Goal: Contribute content: Add original content to the website for others to see

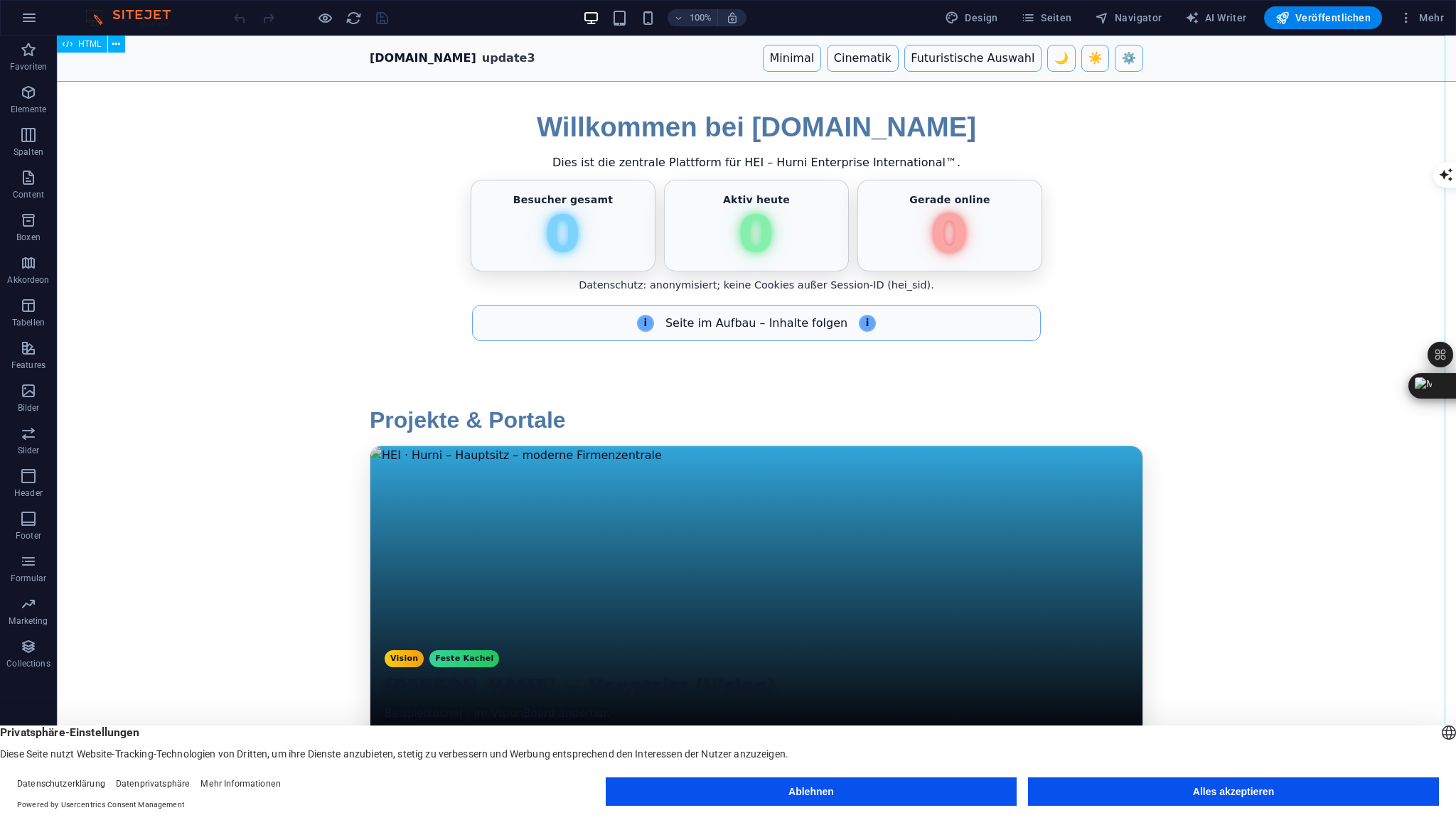
click at [90, 45] on span "HTML" at bounding box center [90, 44] width 23 height 9
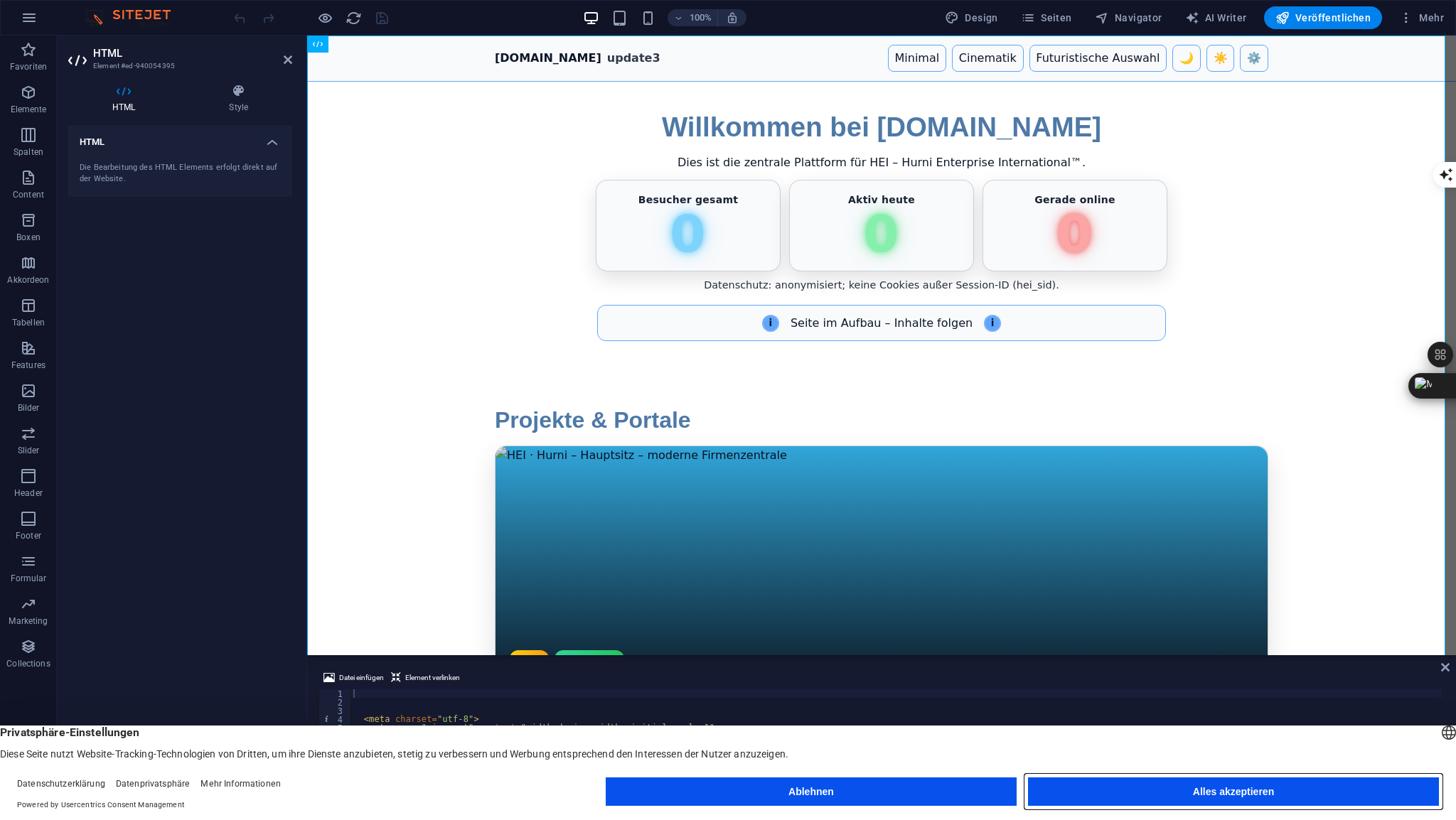
click at [1162, 793] on button "Alles akzeptieren" at bounding box center [1233, 792] width 411 height 28
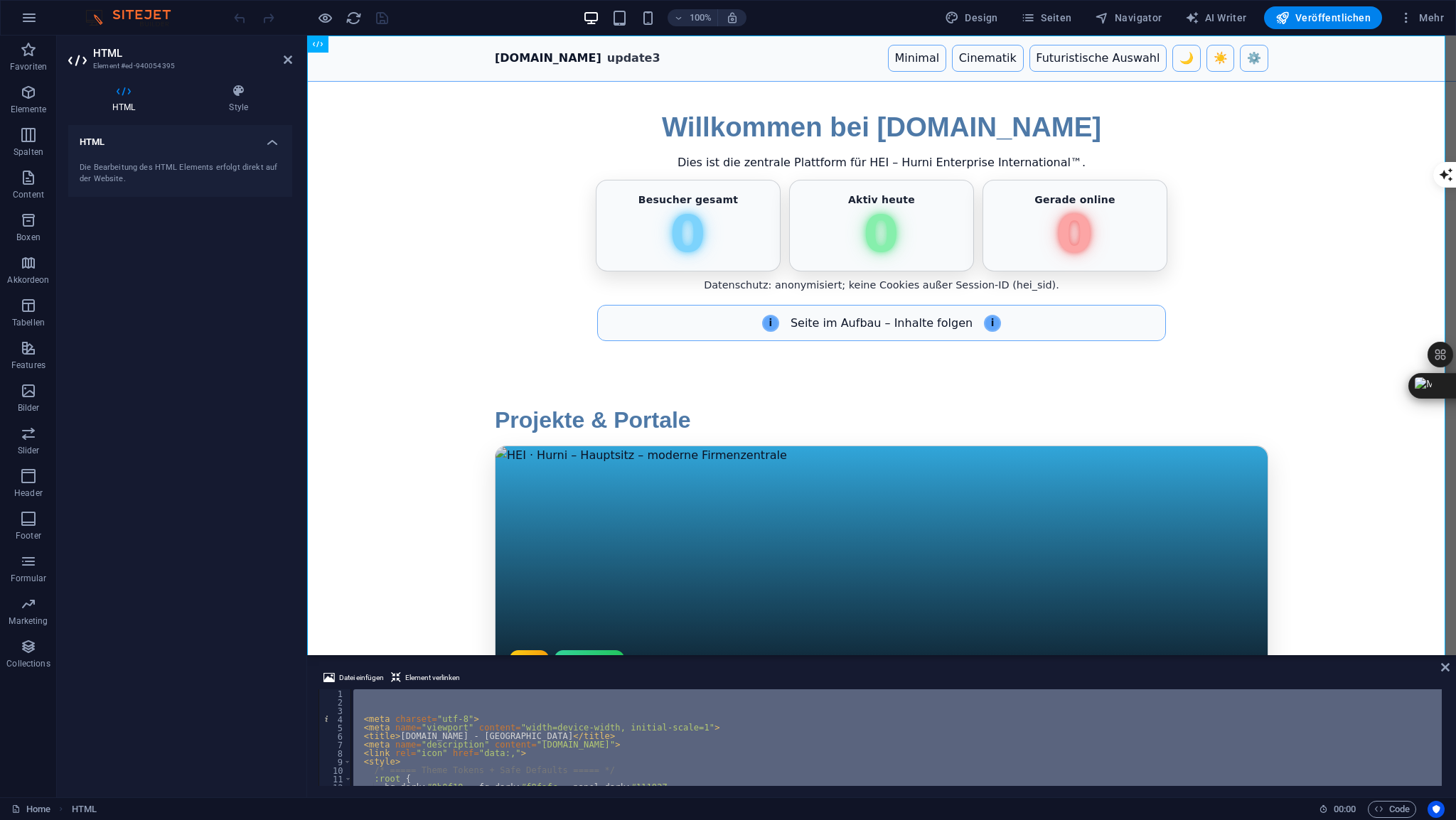
paste textarea
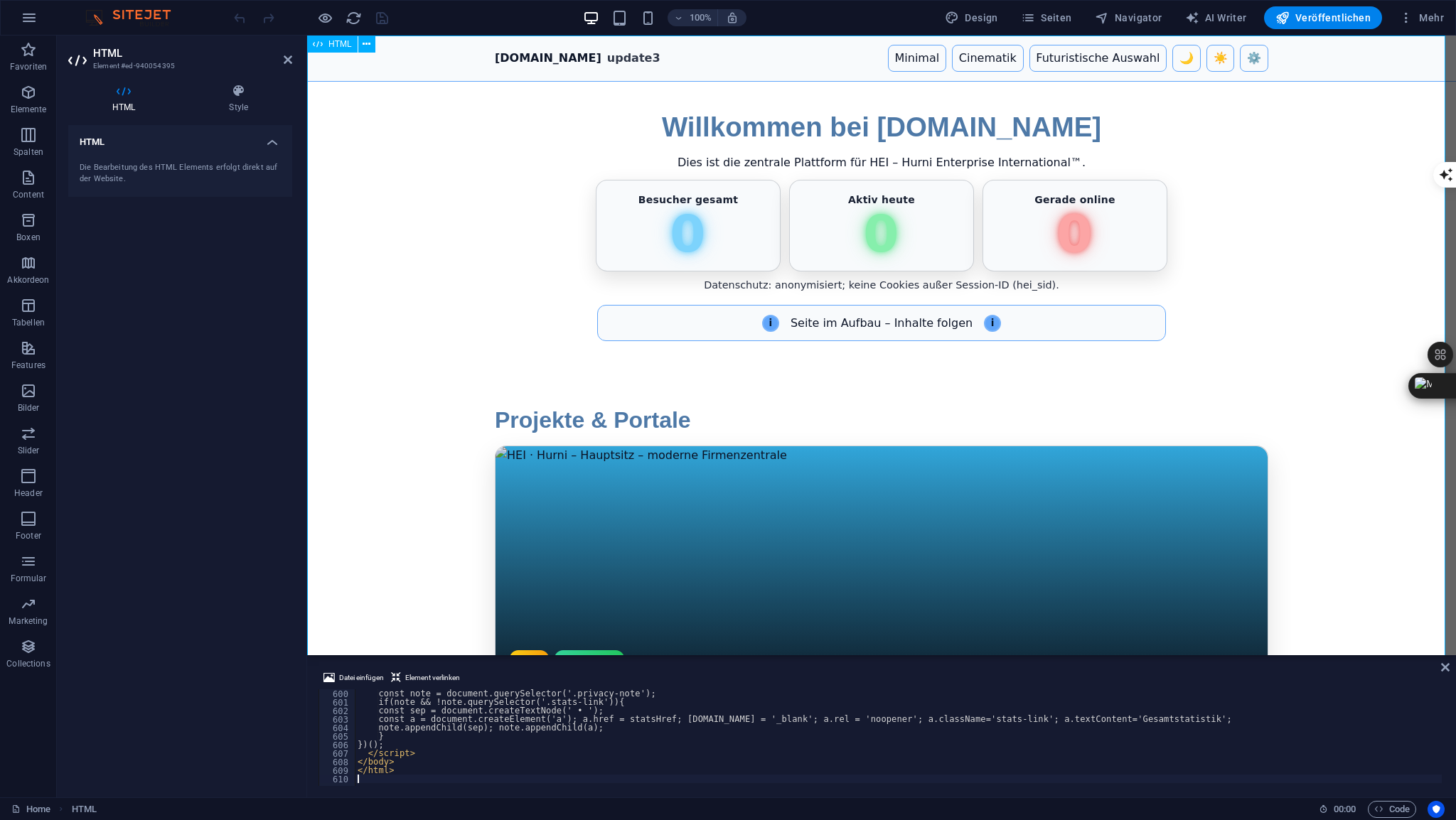
scroll to position [5108, 0]
click at [285, 54] on icon at bounding box center [288, 59] width 9 height 12
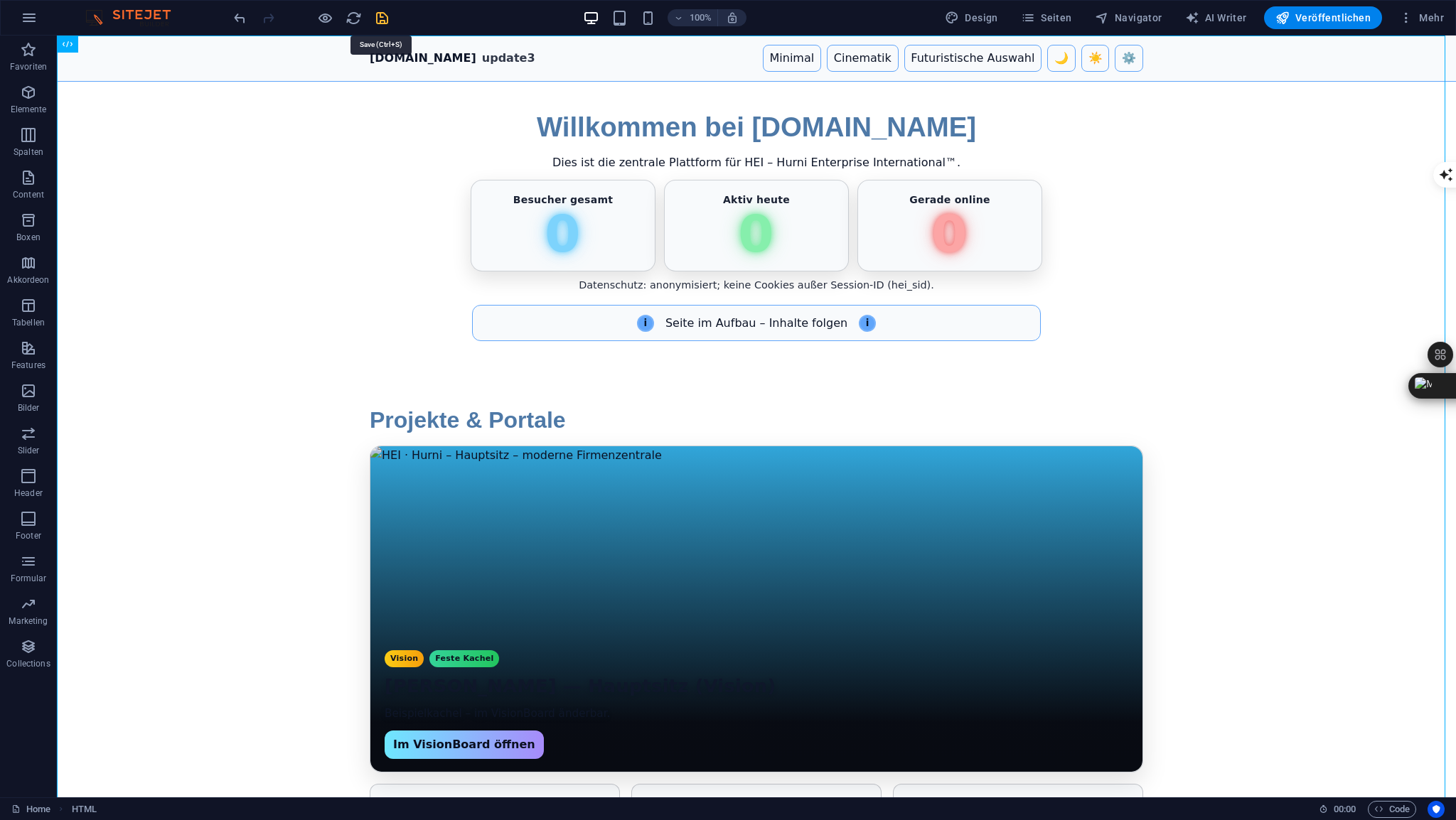
click at [379, 18] on icon "save" at bounding box center [382, 18] width 16 height 16
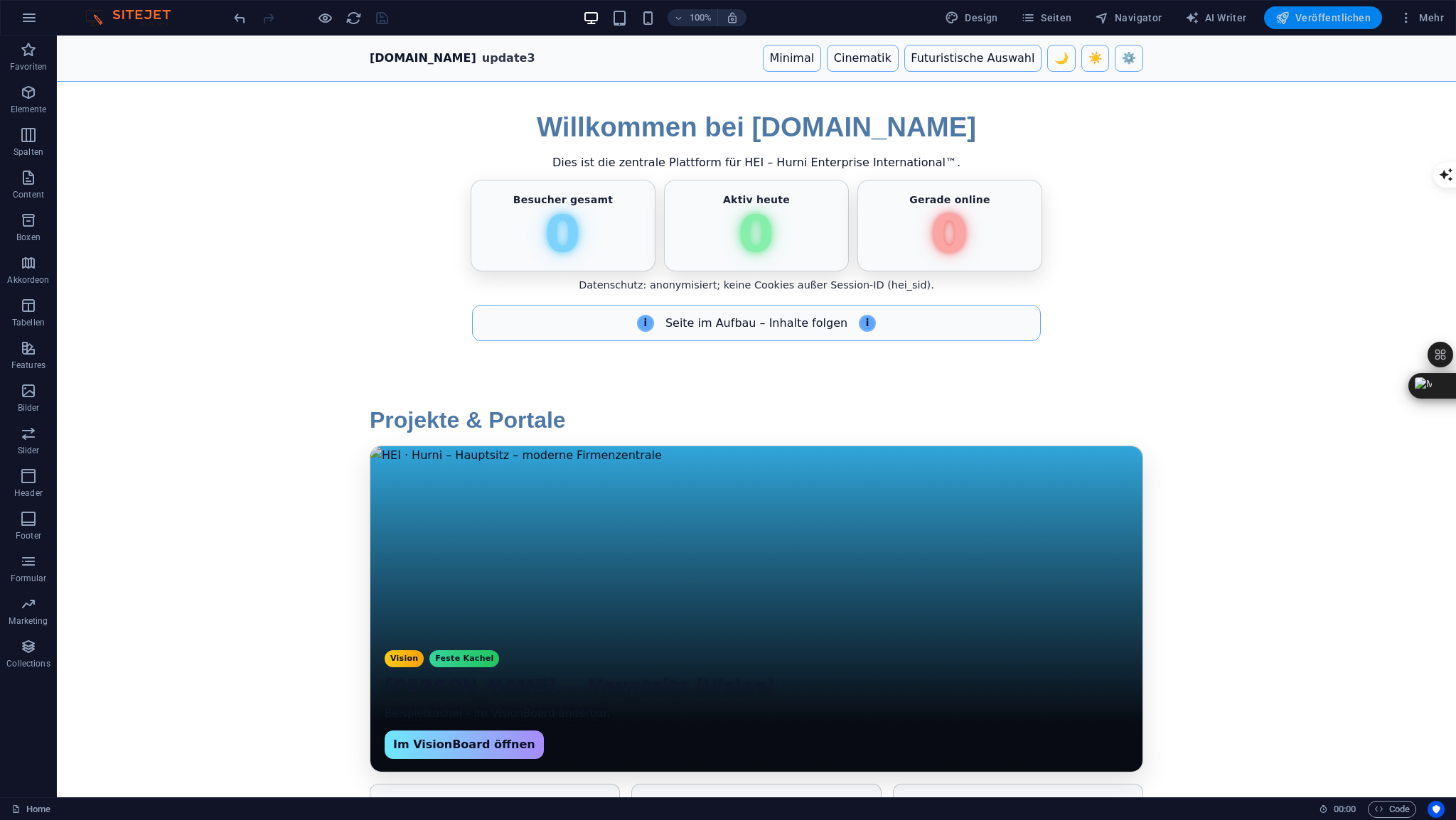
click at [1331, 18] on span "Veröffentlichen" at bounding box center [1323, 18] width 95 height 14
click at [88, 44] on span "HTML" at bounding box center [90, 44] width 23 height 9
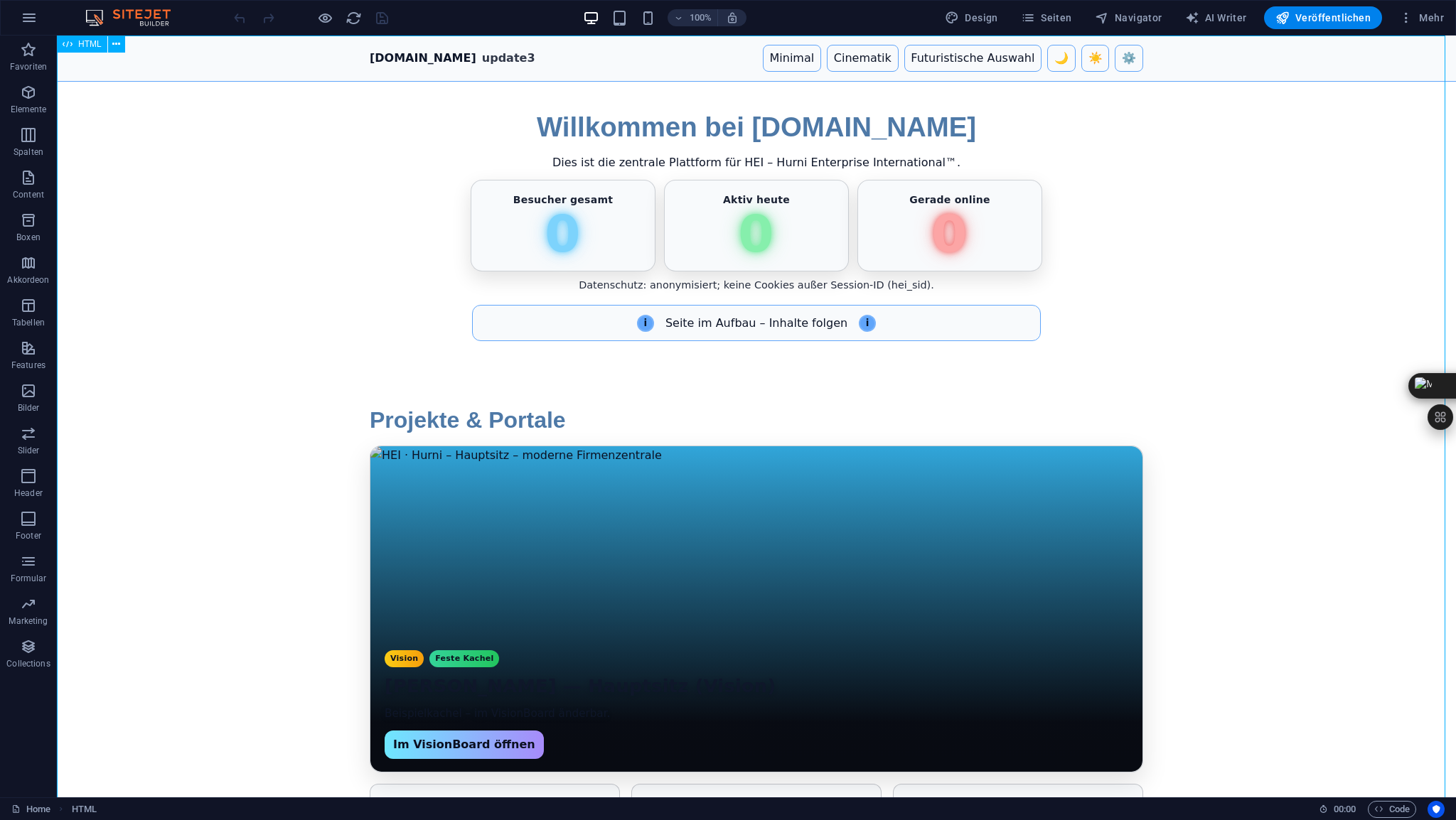
click at [88, 44] on span "HTML" at bounding box center [90, 44] width 23 height 9
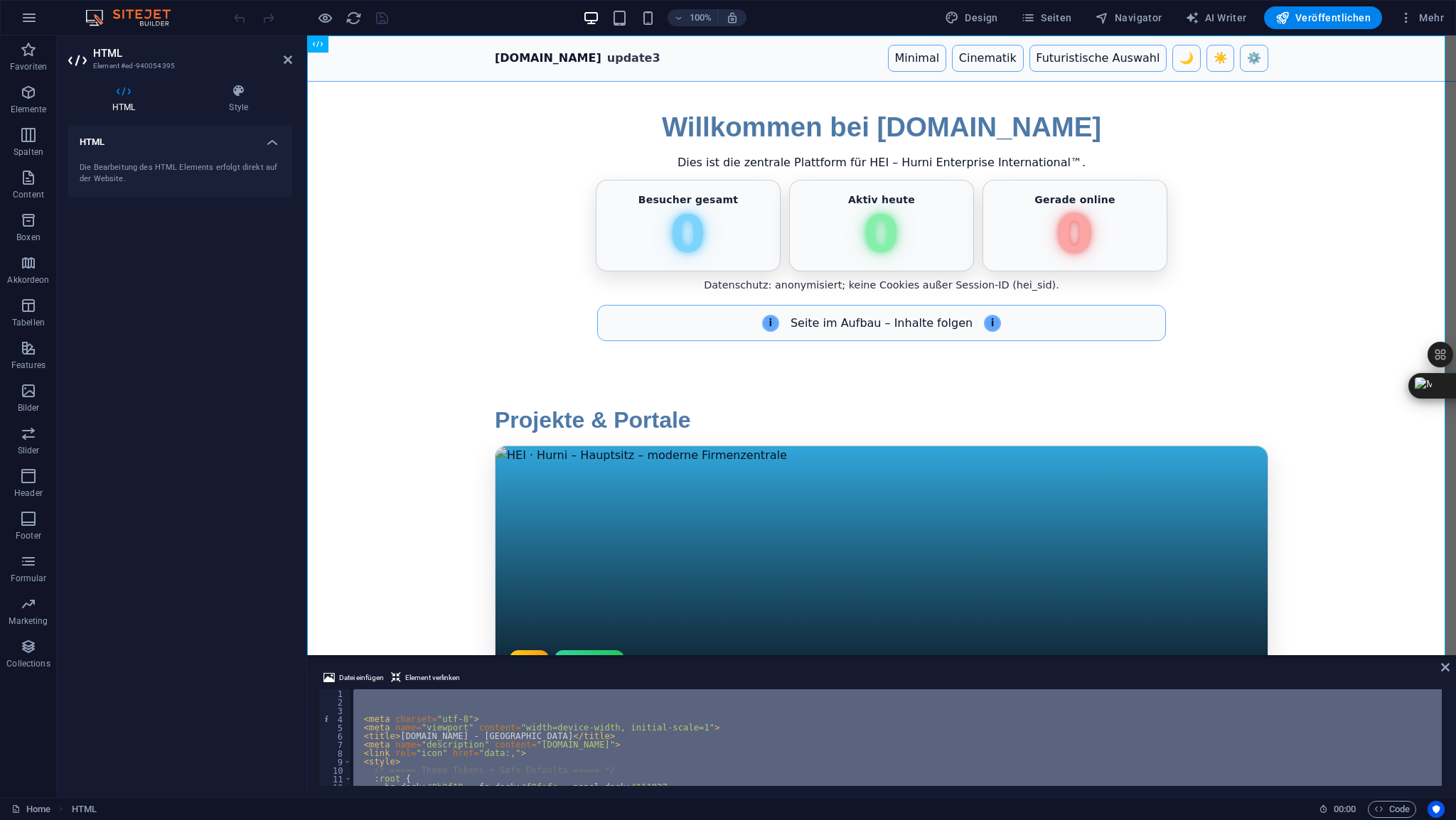
type textarea "async function pi"
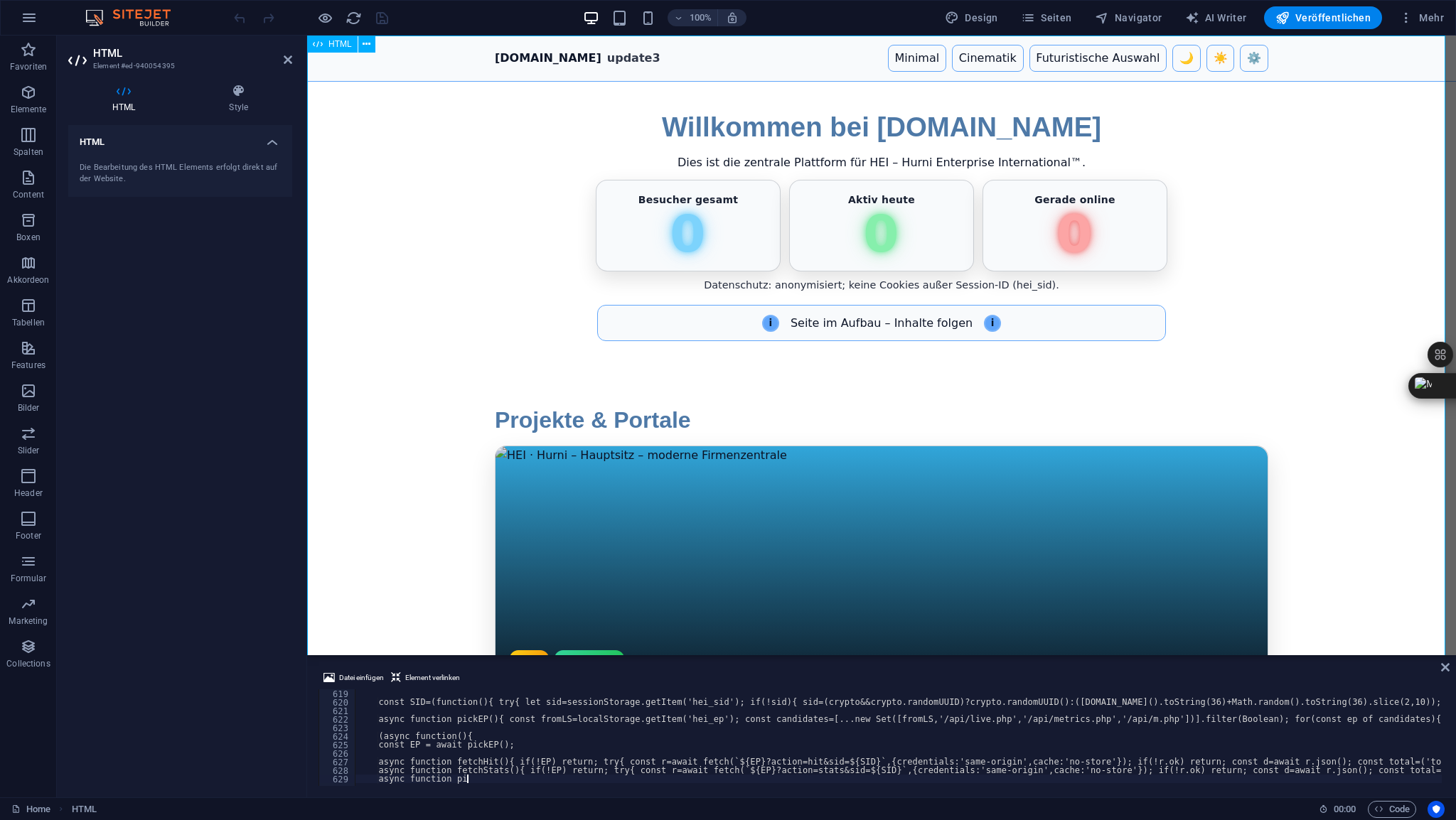
scroll to position [5270, 0]
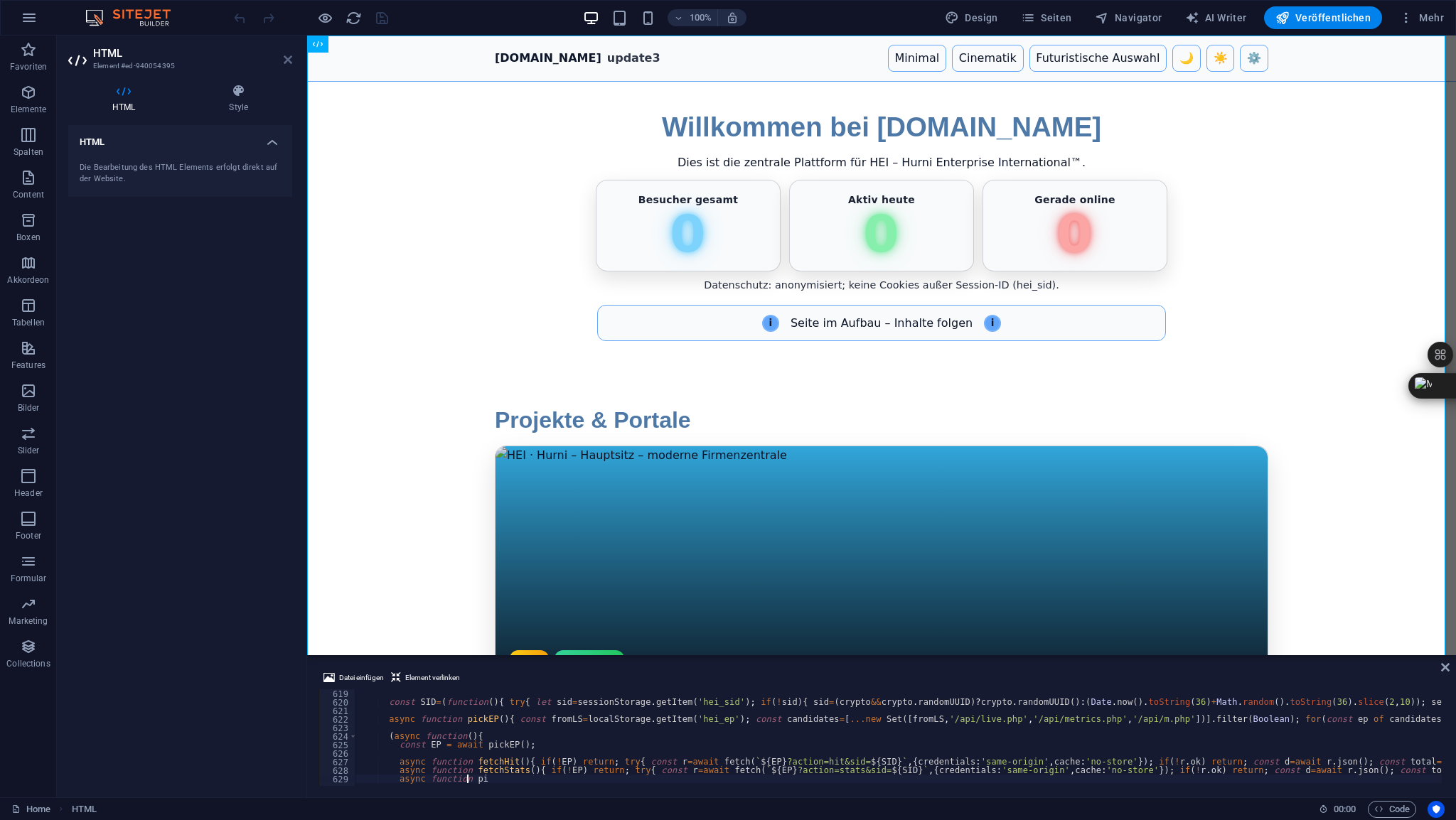
click at [290, 58] on icon at bounding box center [288, 59] width 9 height 12
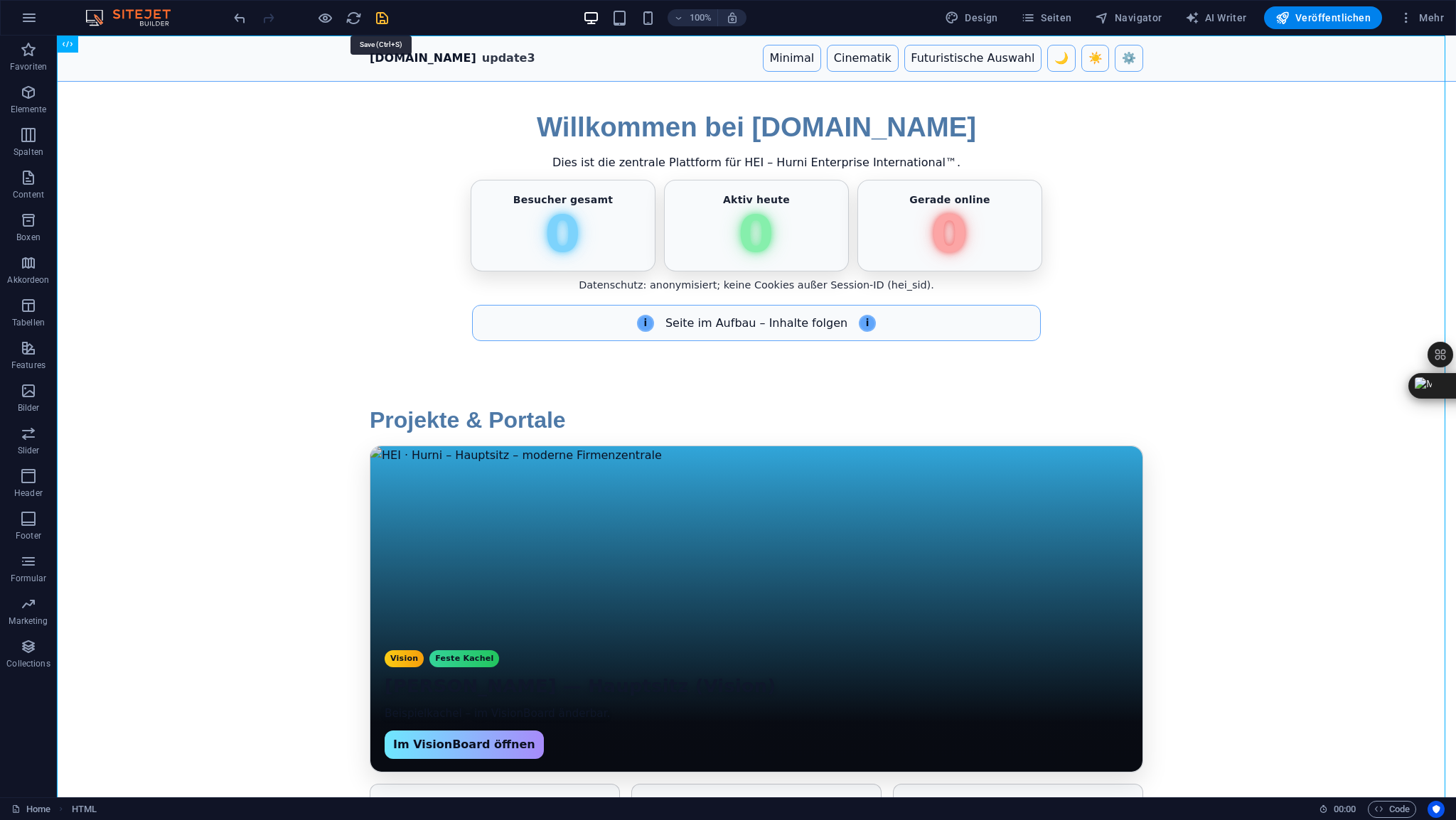
drag, startPoint x: 384, startPoint y: 18, endPoint x: 462, endPoint y: 48, distance: 83.6
click at [384, 18] on icon "save" at bounding box center [382, 18] width 16 height 16
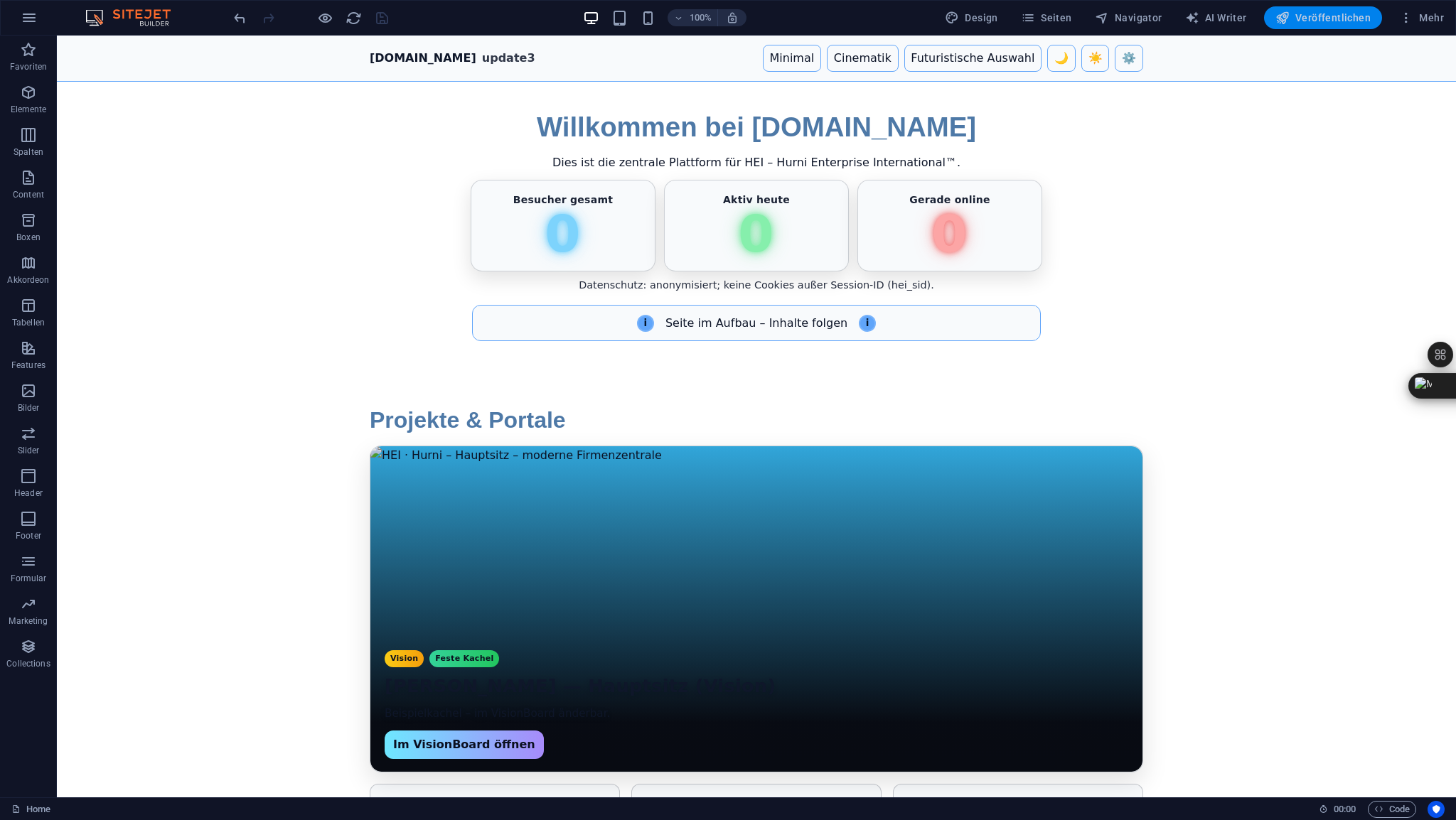
click at [1328, 18] on span "Veröffentlichen" at bounding box center [1323, 18] width 95 height 14
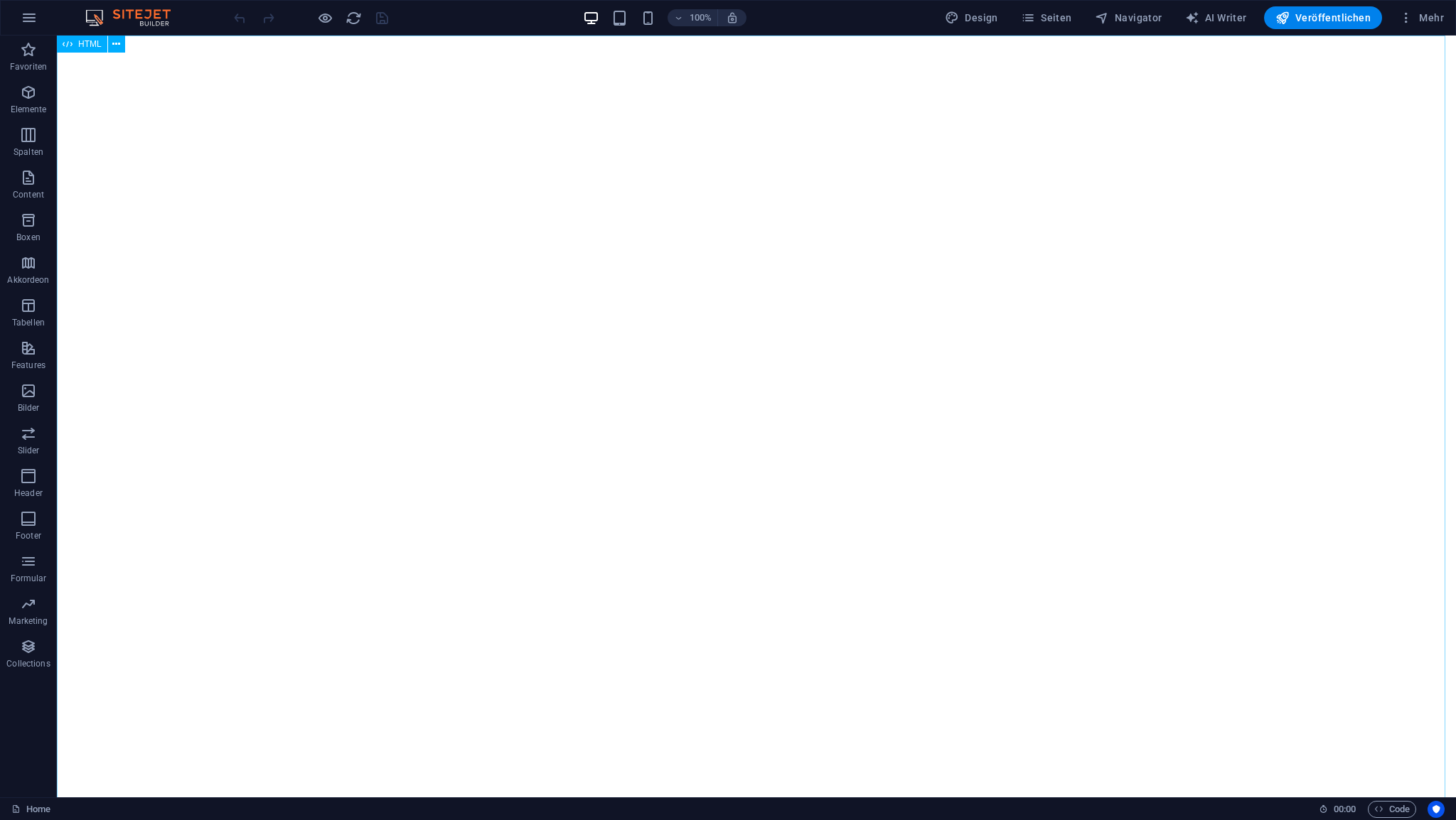
click at [89, 45] on span "HTML" at bounding box center [90, 44] width 23 height 9
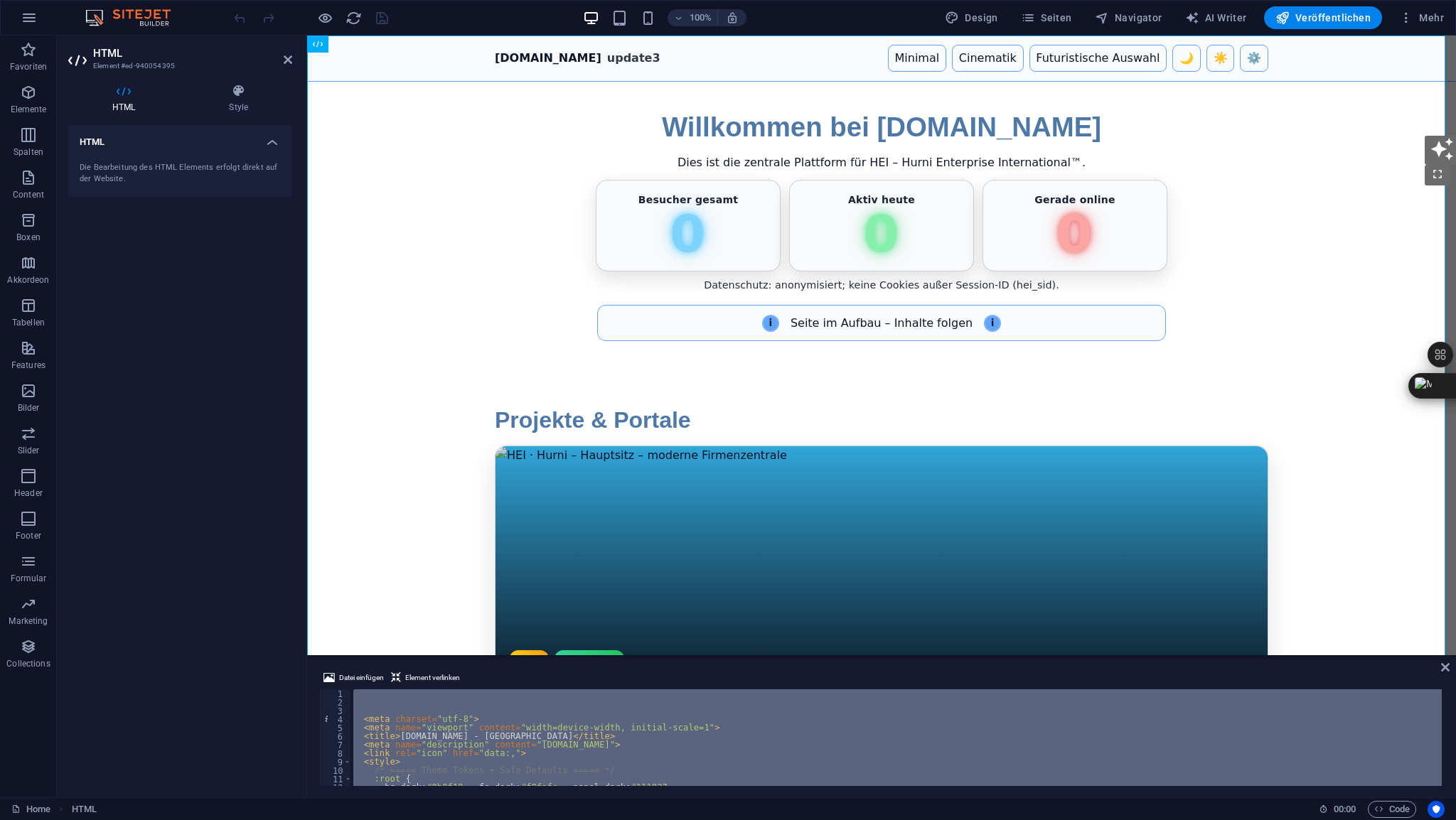
type textarea "</html>"
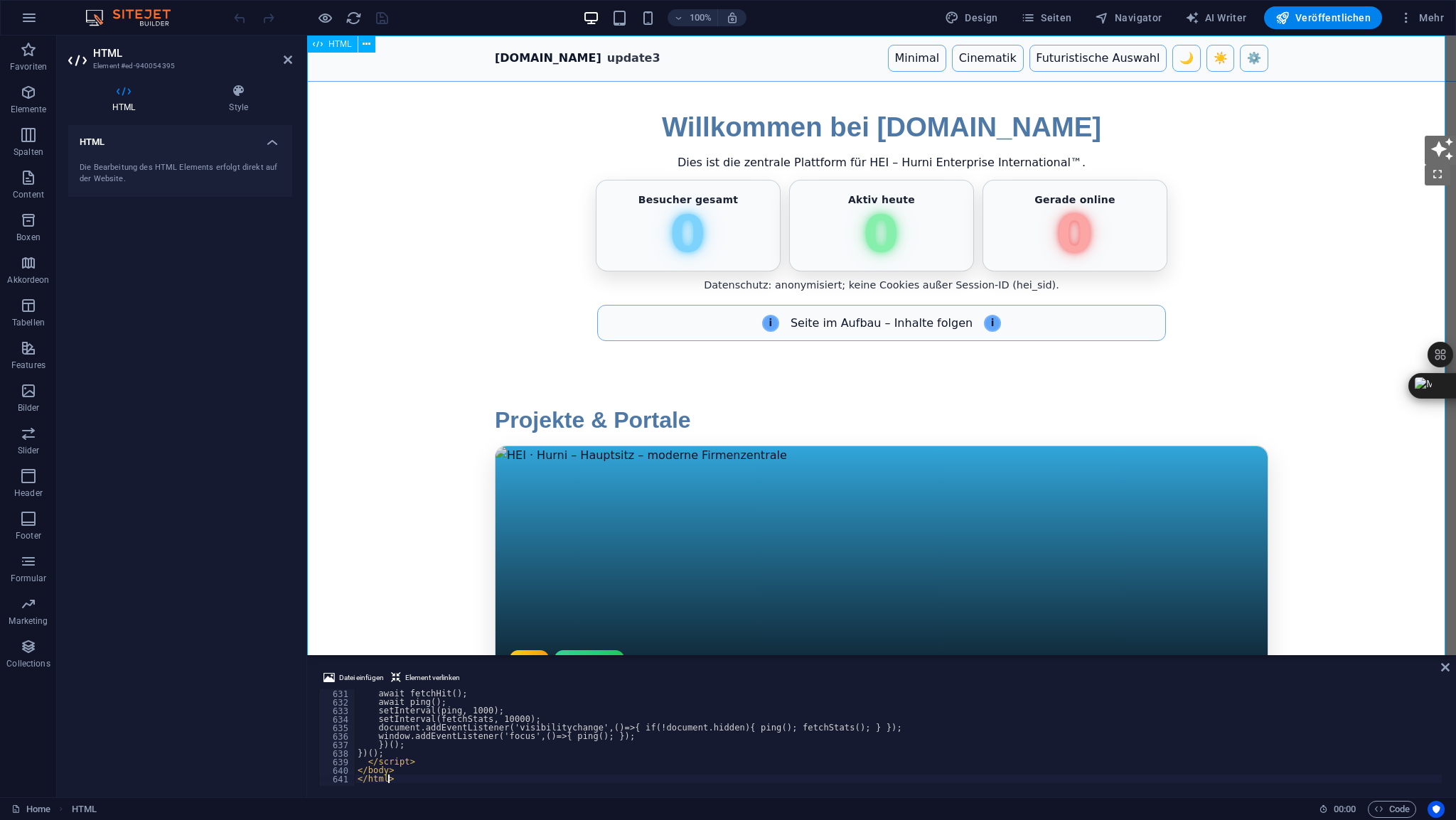
scroll to position [5373, 0]
drag, startPoint x: 291, startPoint y: 58, endPoint x: 233, endPoint y: 22, distance: 68.3
click at [291, 58] on icon at bounding box center [288, 59] width 9 height 12
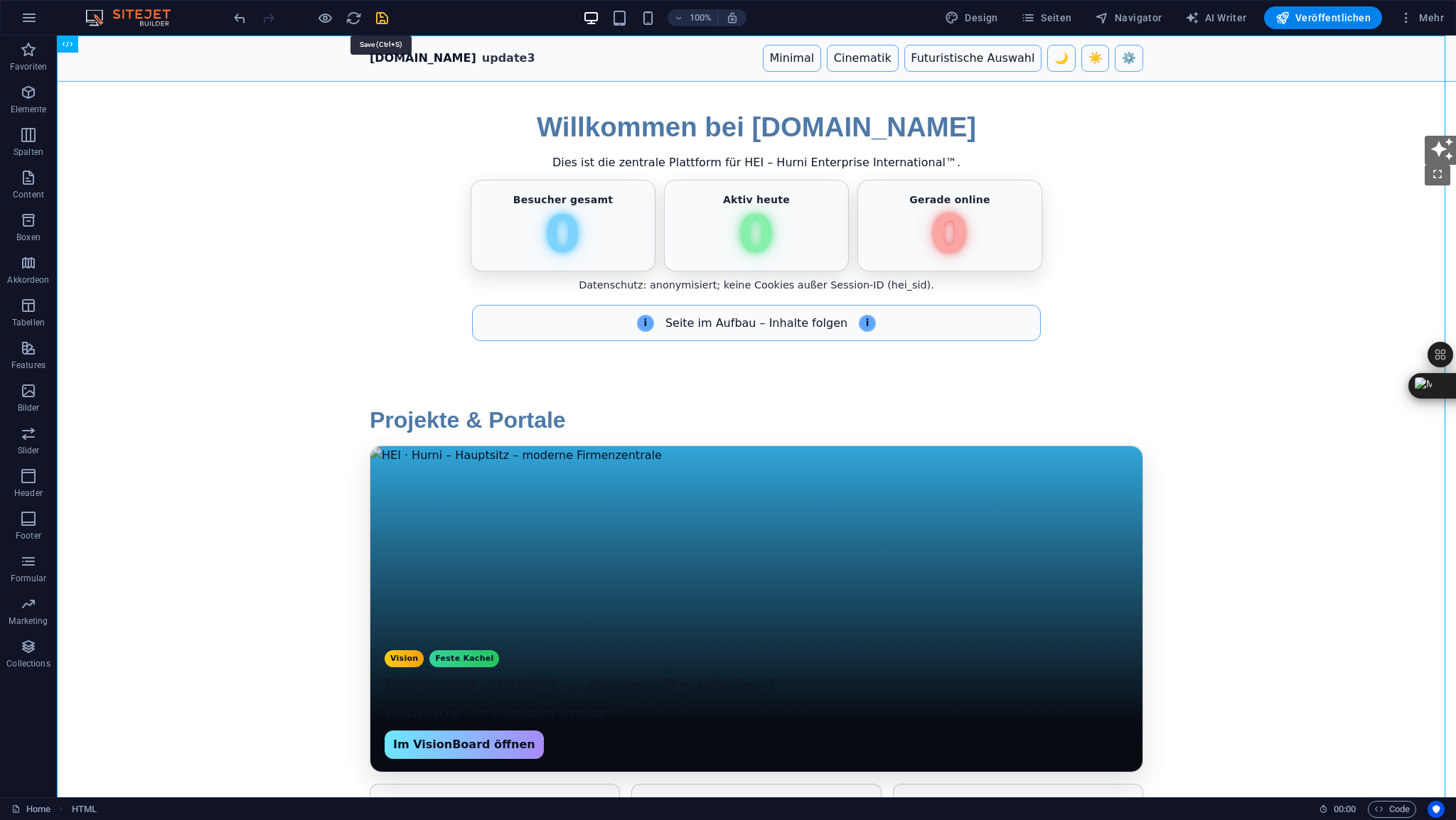
click at [382, 18] on icon "save" at bounding box center [382, 18] width 16 height 16
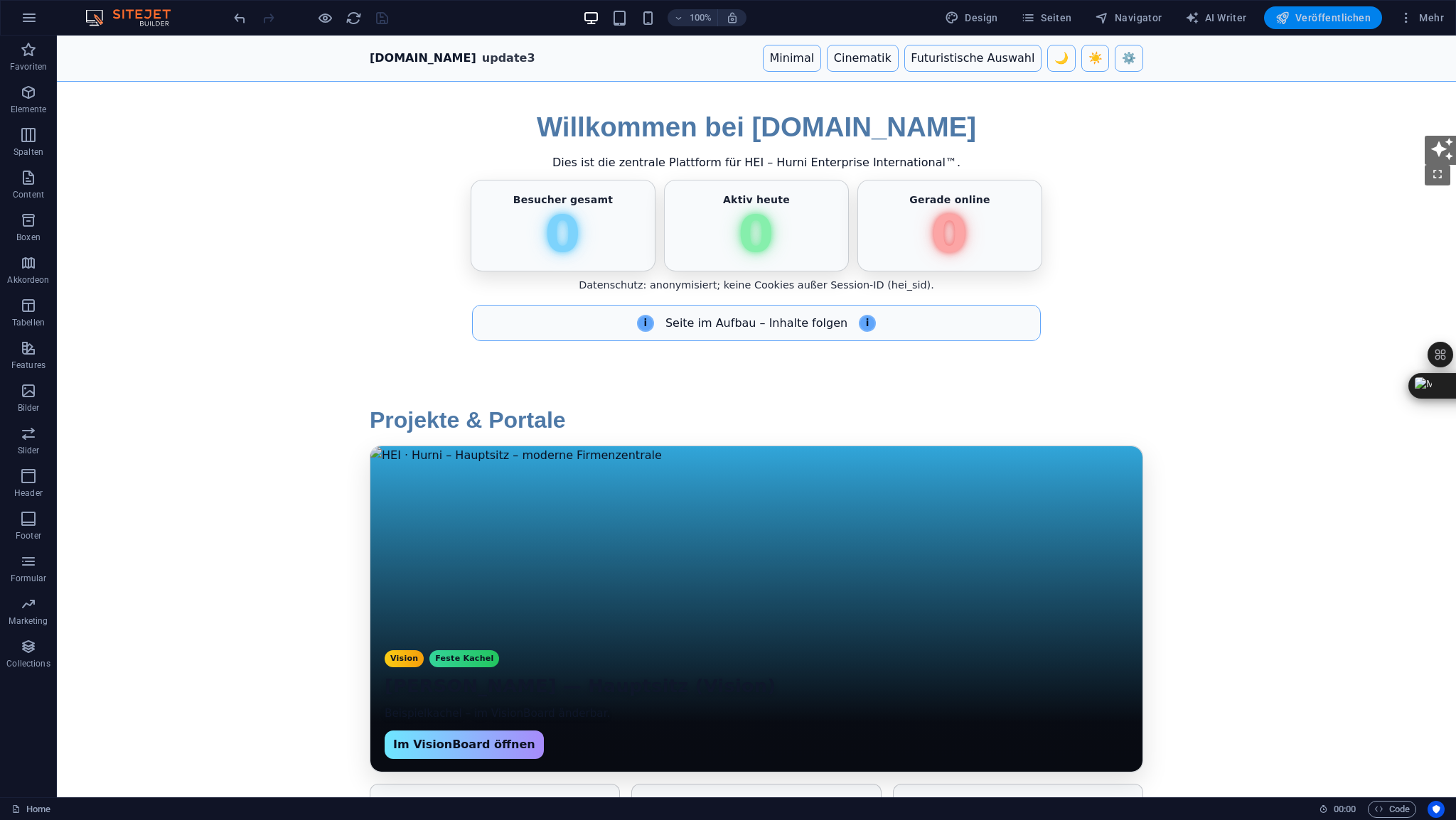
click at [1329, 18] on span "Veröffentlichen" at bounding box center [1323, 18] width 95 height 14
click at [88, 42] on span "HTML" at bounding box center [90, 44] width 23 height 9
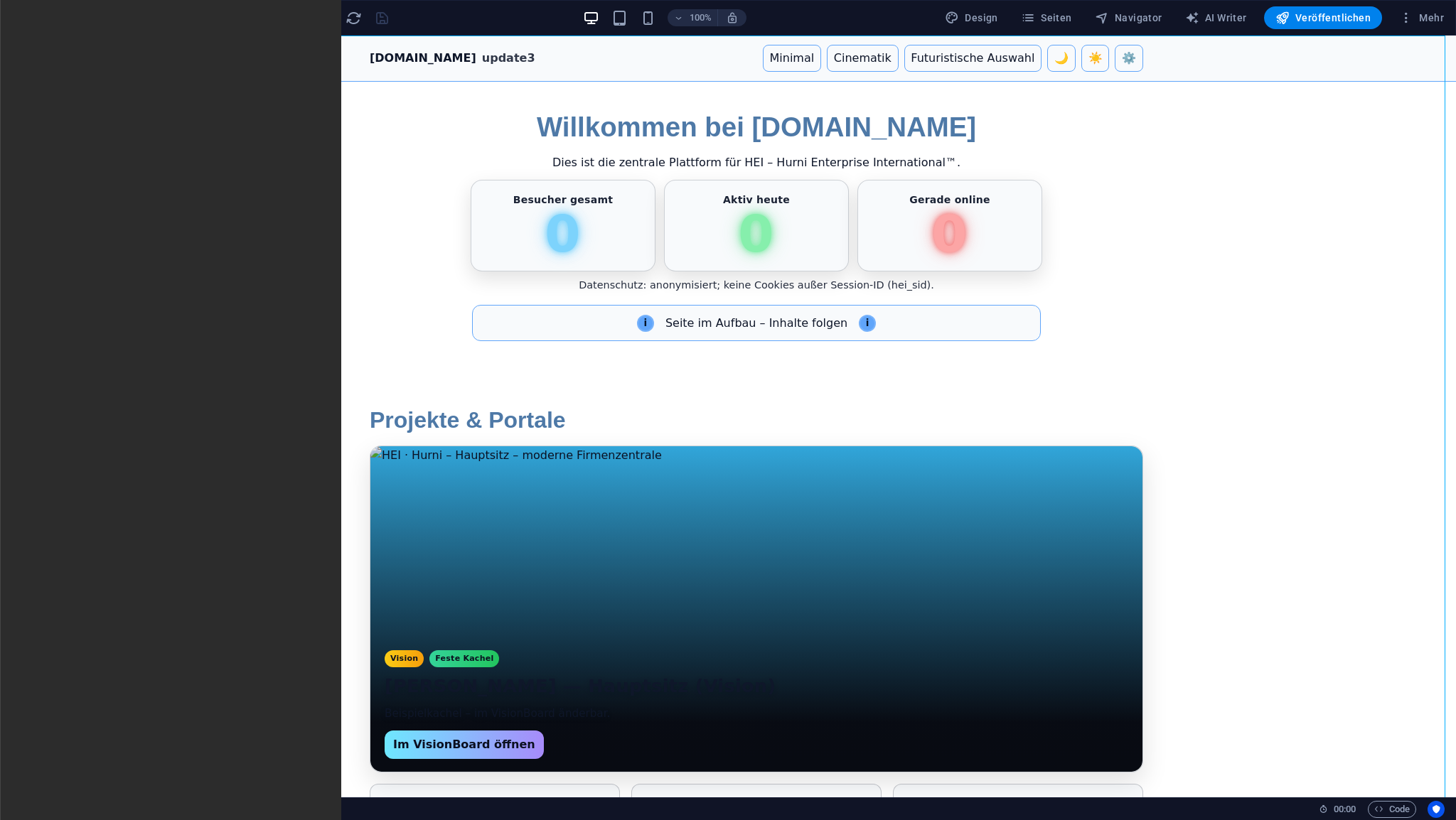
click at [88, 42] on span "HTML" at bounding box center [90, 44] width 23 height 9
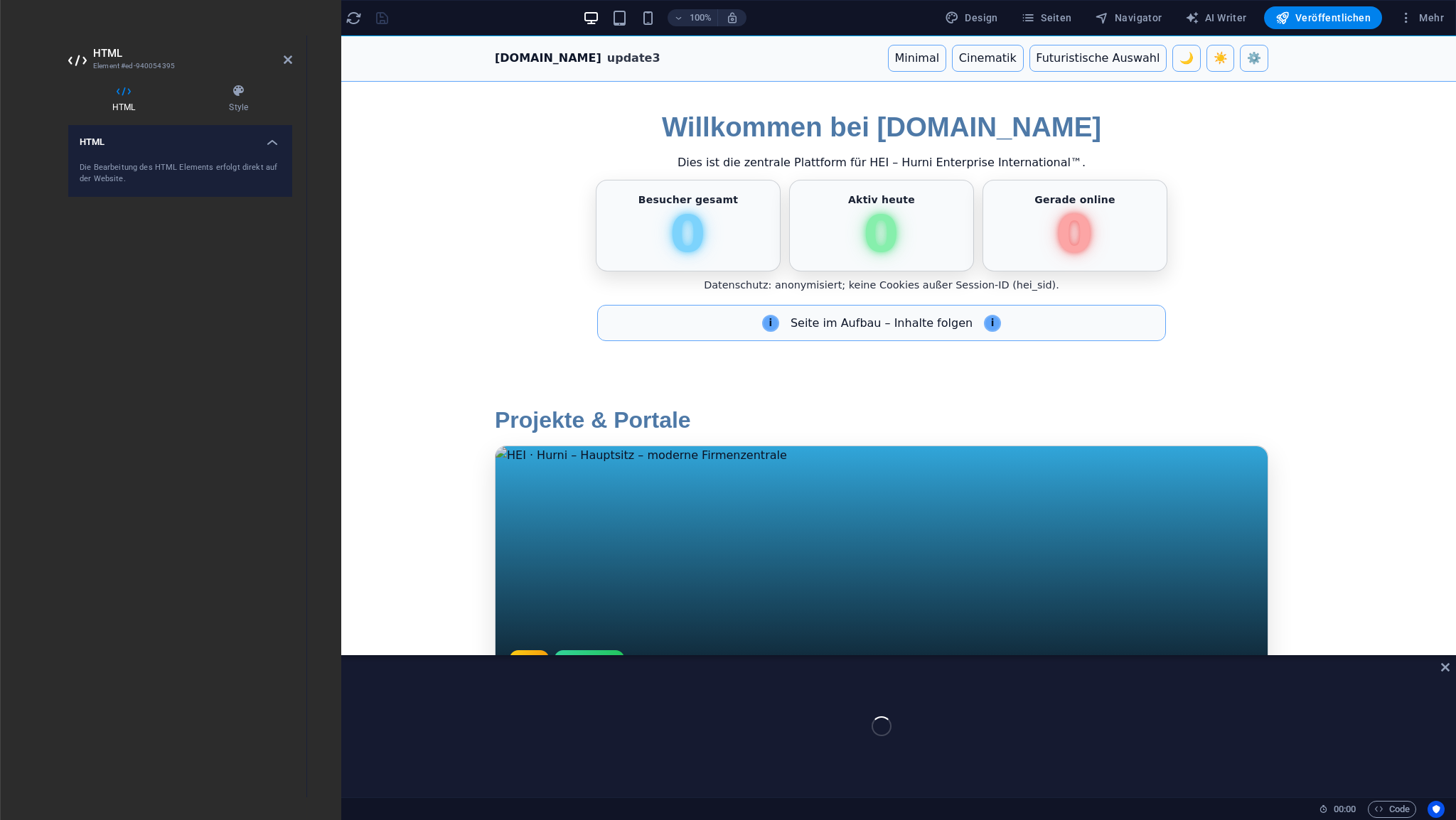
click at [88, 42] on header "HTML Element #ed-940054395" at bounding box center [180, 53] width 224 height 37
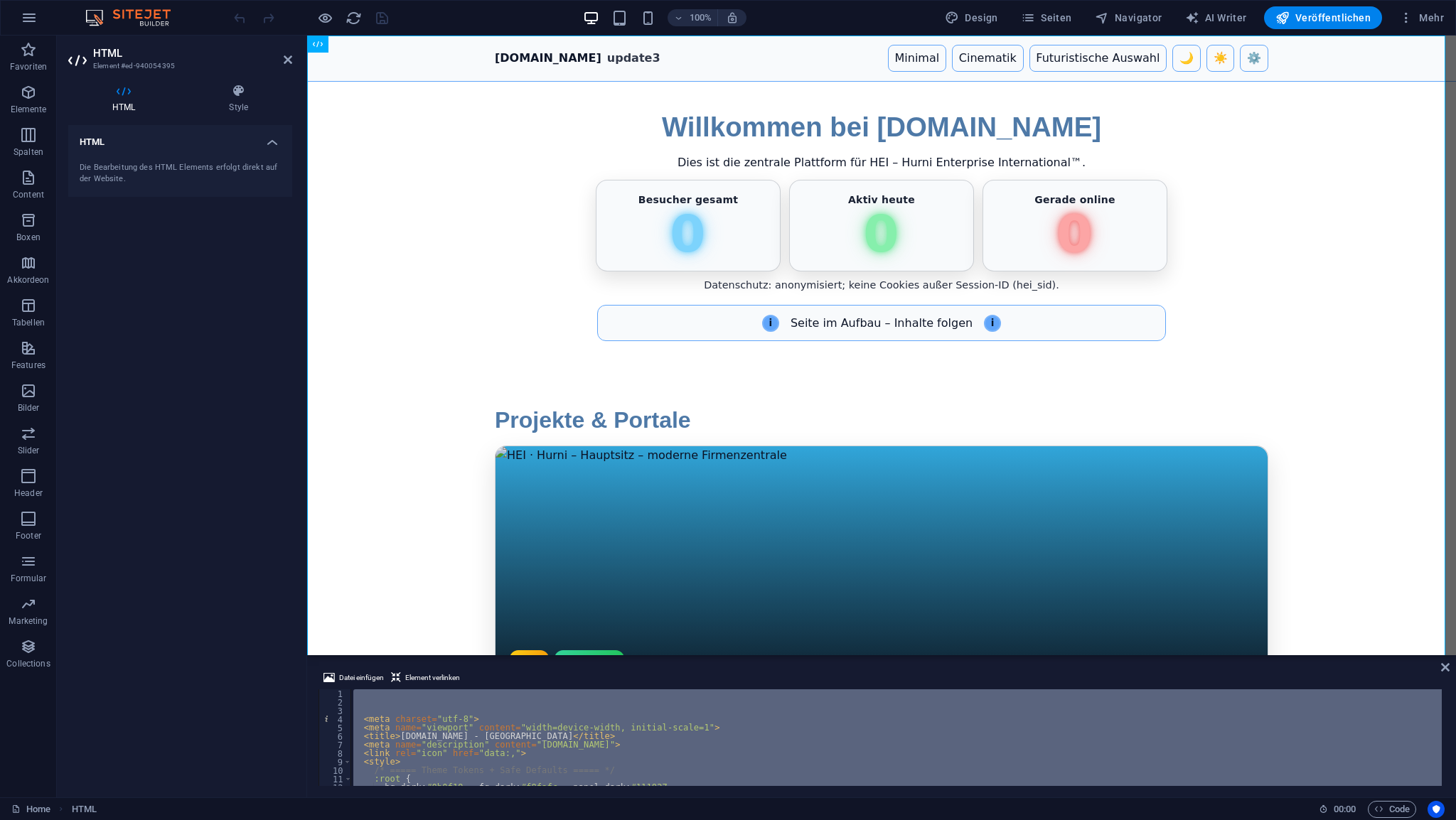
type textarea "async function ping(){"
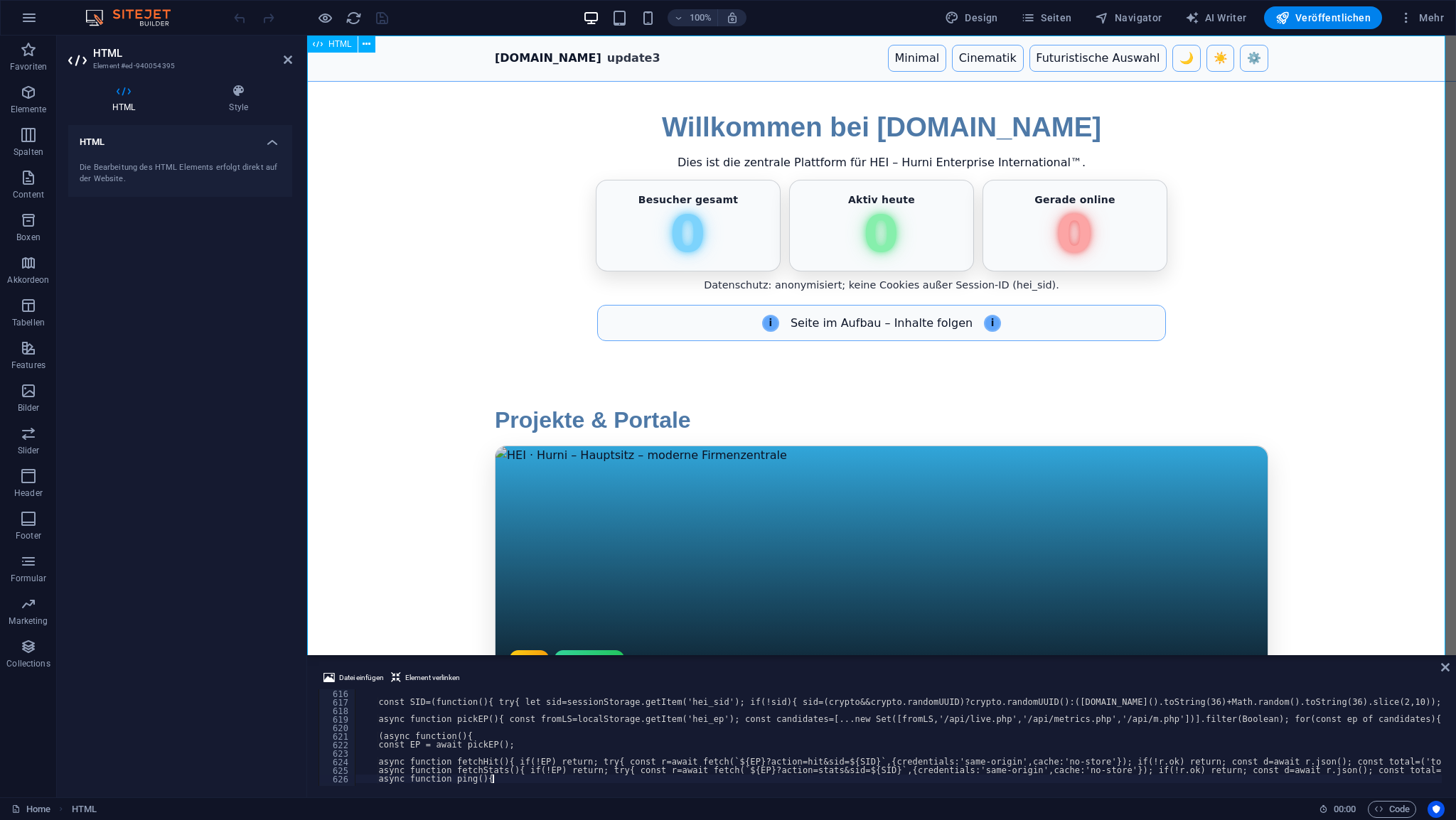
scroll to position [5244, 0]
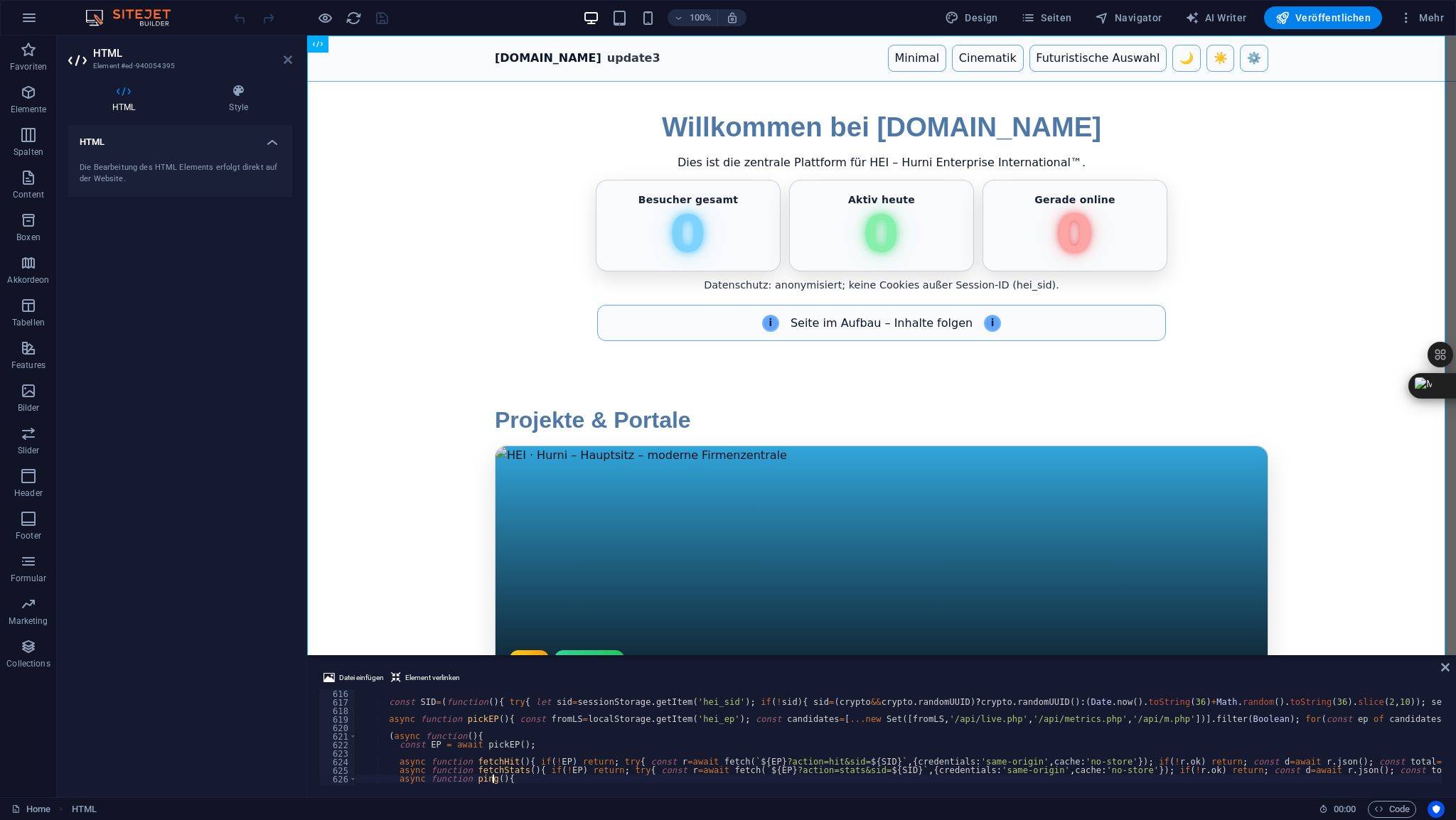
click at [285, 60] on icon at bounding box center [288, 59] width 9 height 12
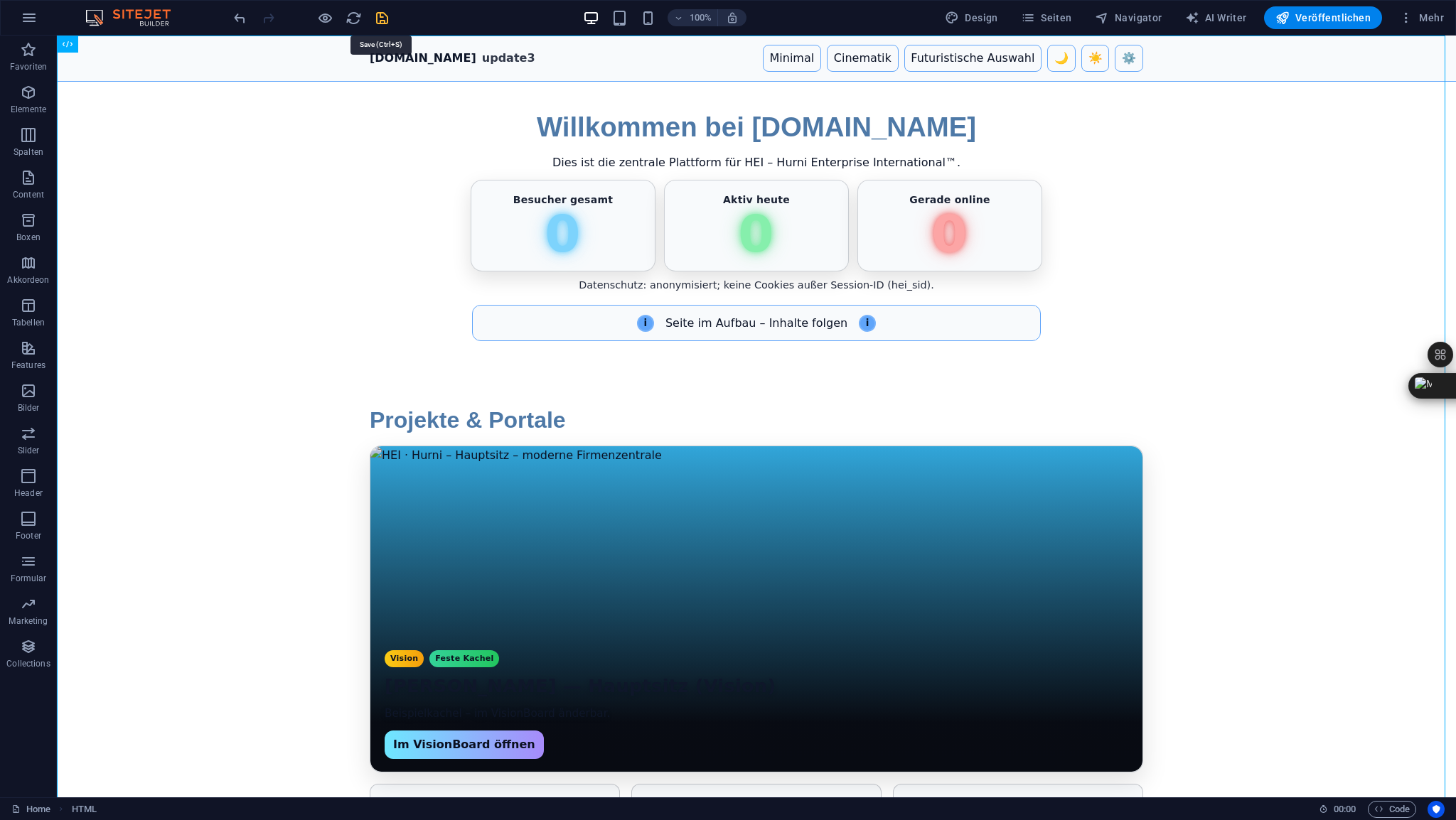
click at [379, 17] on icon "save" at bounding box center [382, 18] width 16 height 16
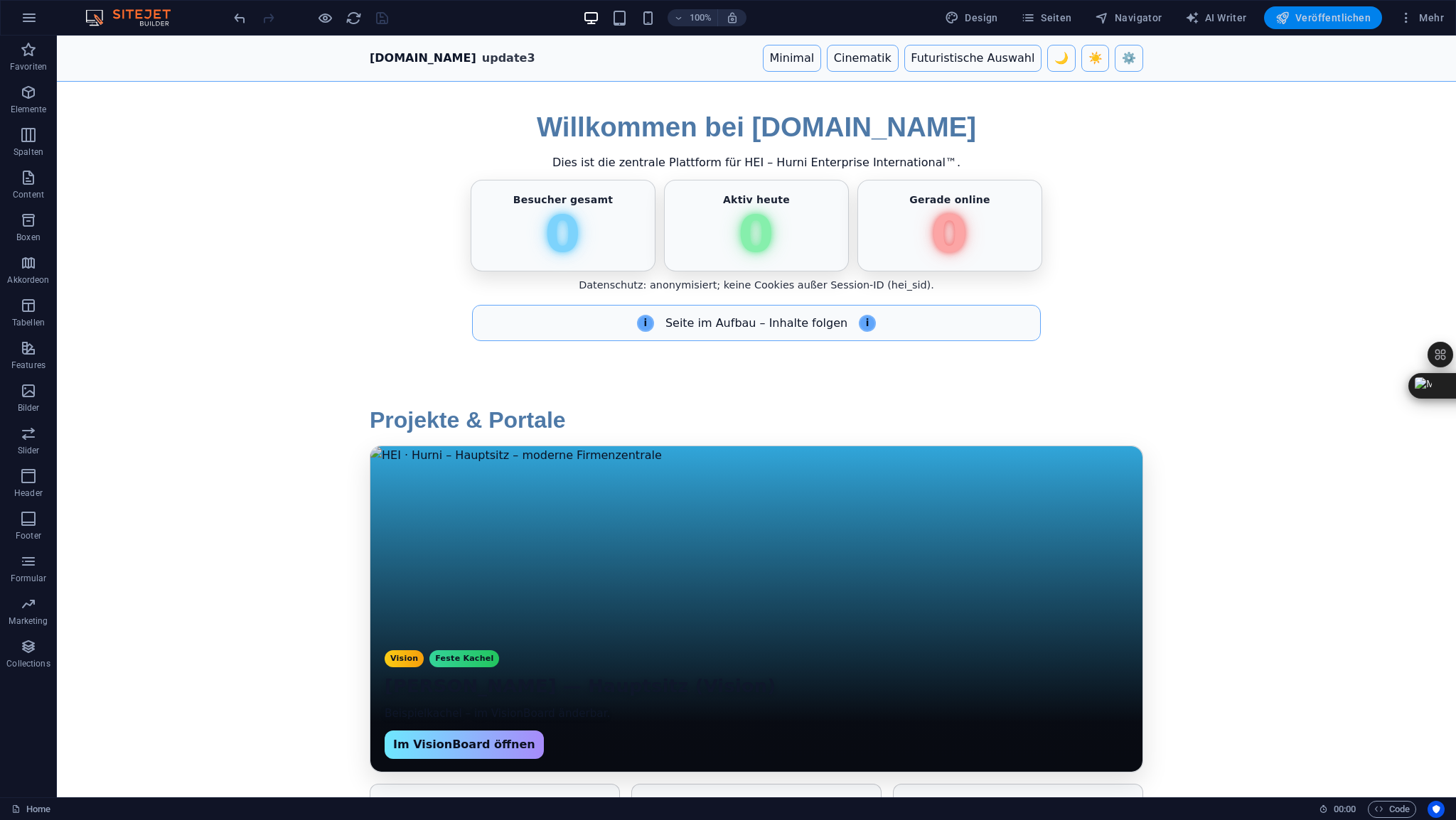
click at [1318, 20] on span "Veröffentlichen" at bounding box center [1323, 18] width 95 height 14
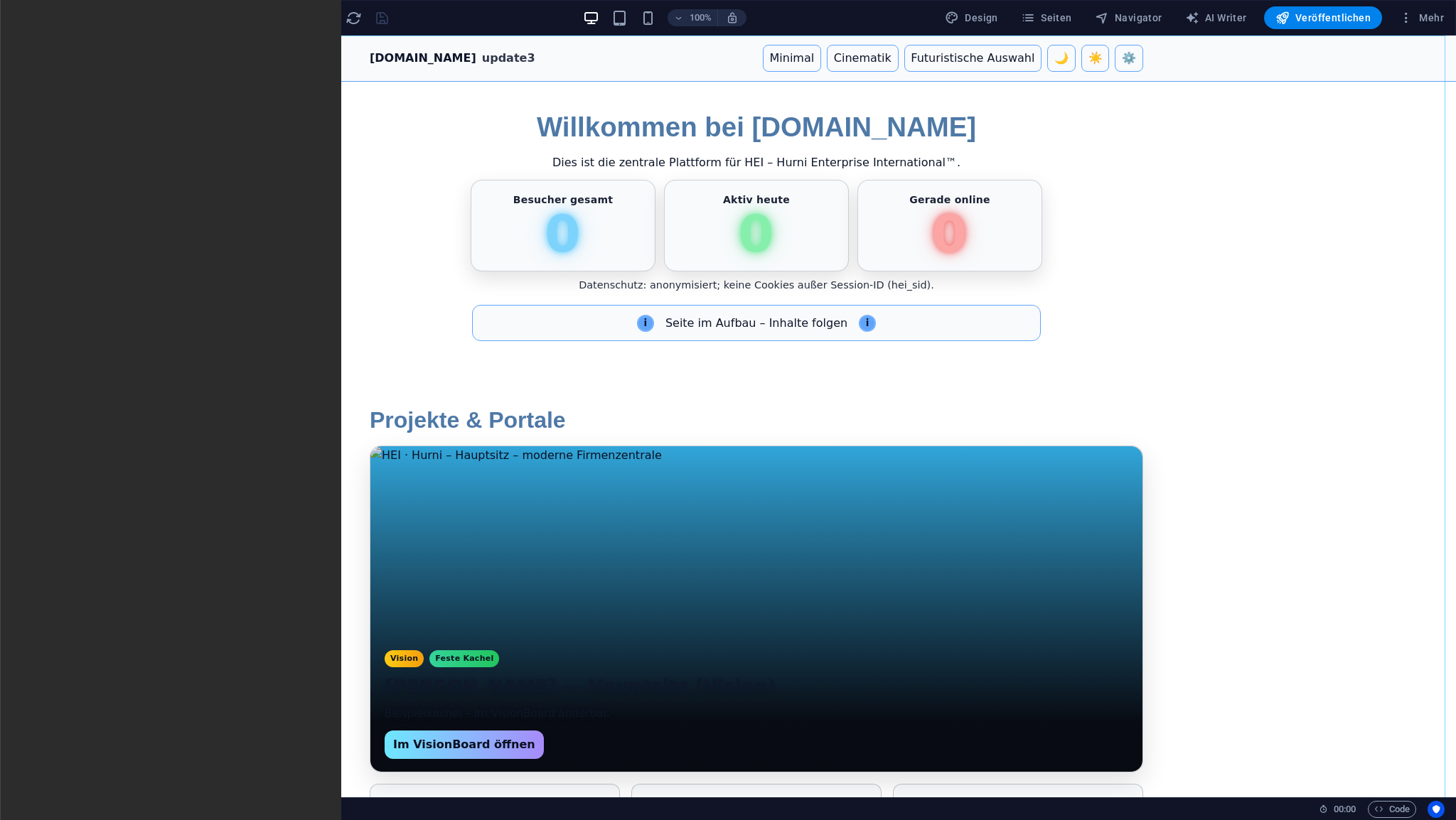
click at [88, 48] on span "HTML" at bounding box center [90, 44] width 23 height 9
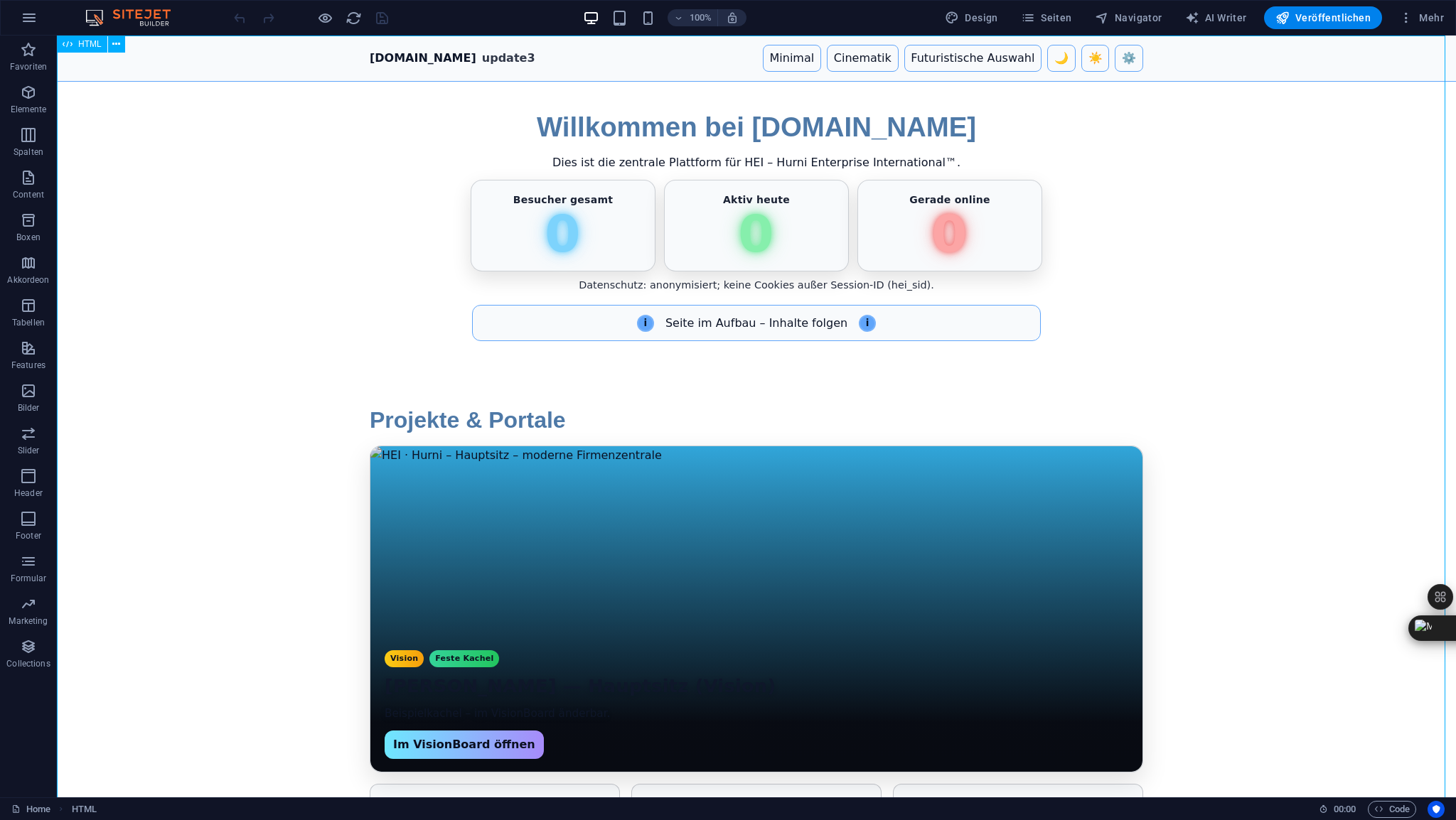
click at [88, 48] on span "HTML" at bounding box center [90, 44] width 23 height 9
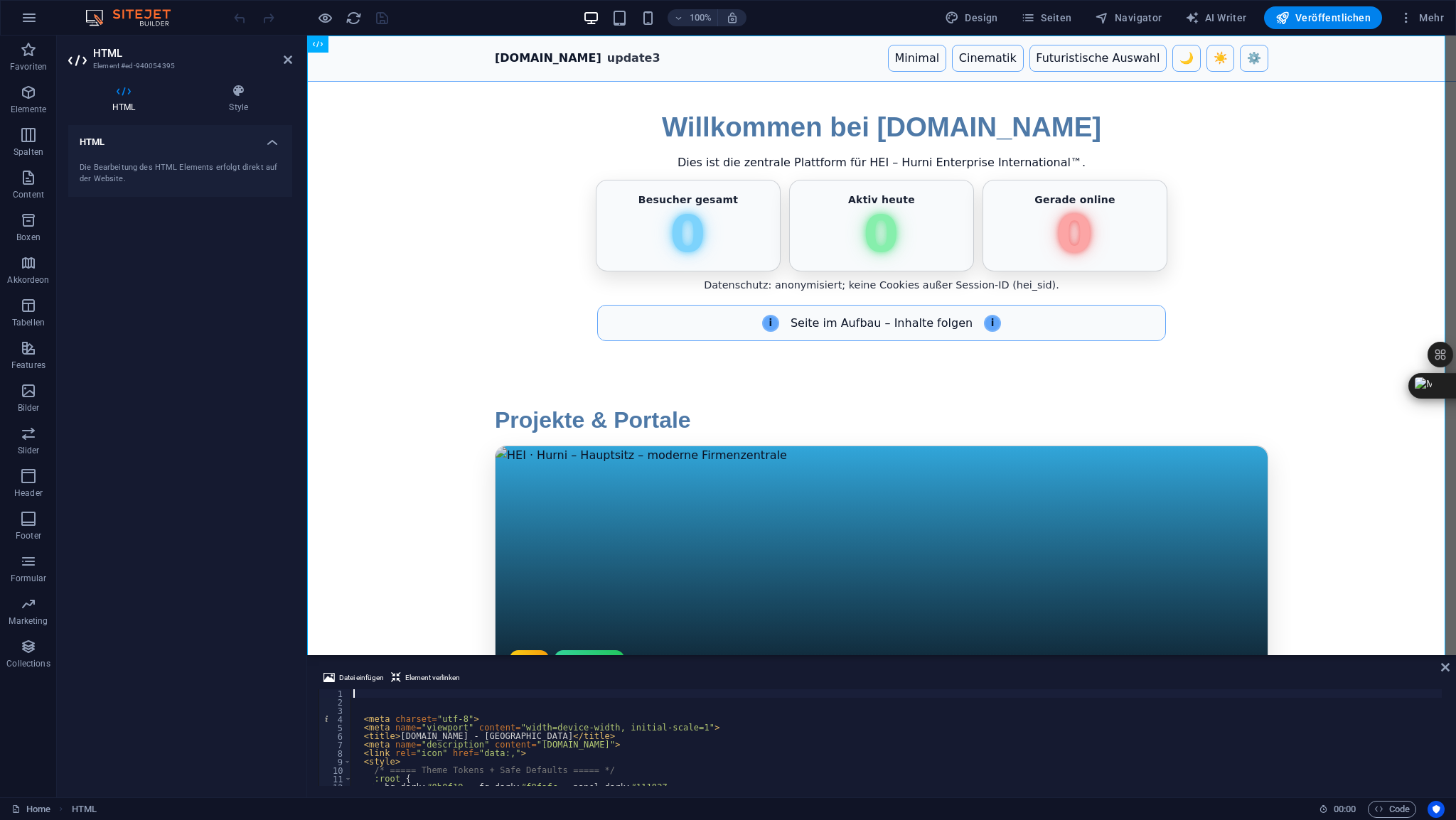
type textarea "</html> </script>"
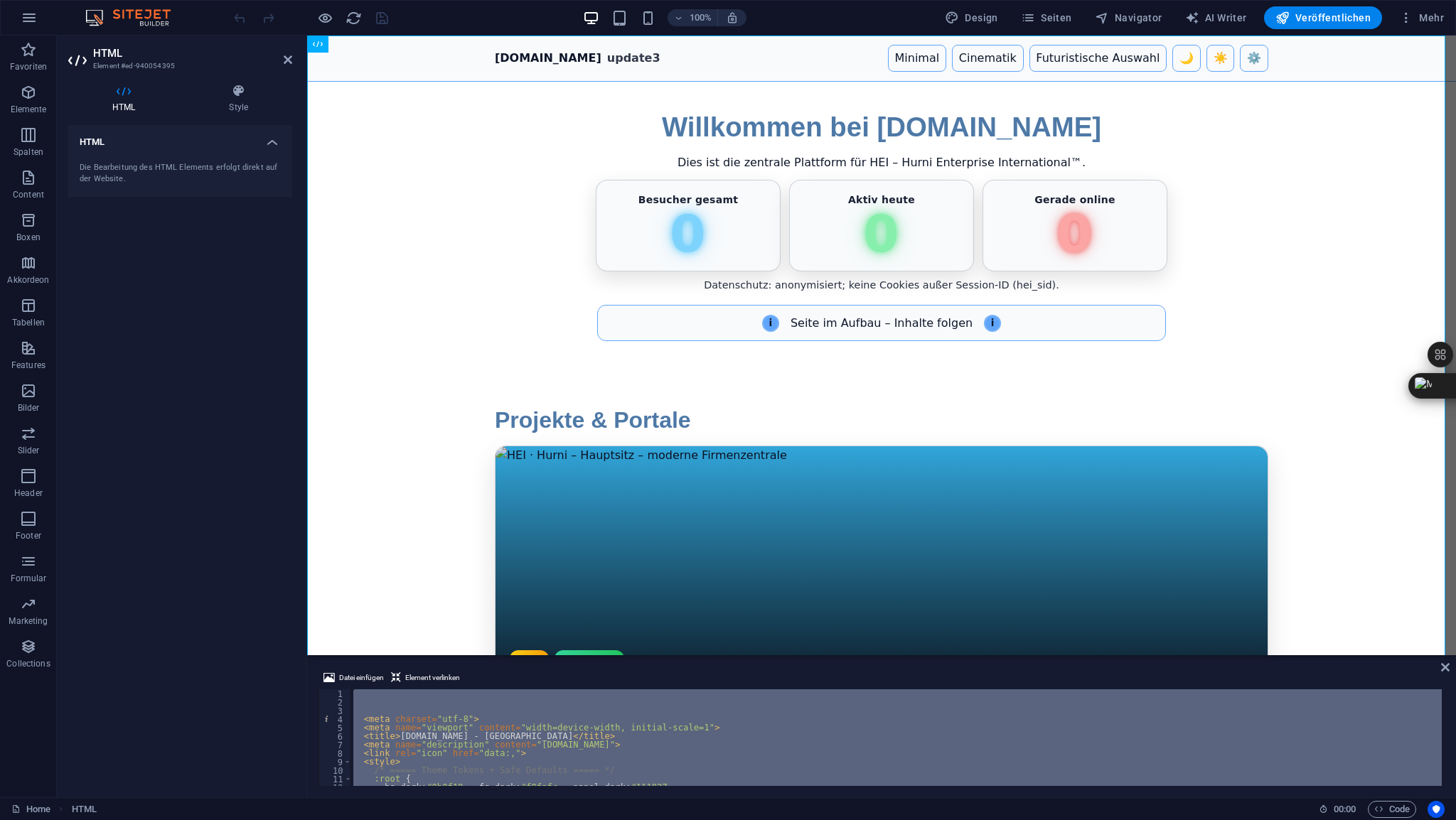
scroll to position [5748, 0]
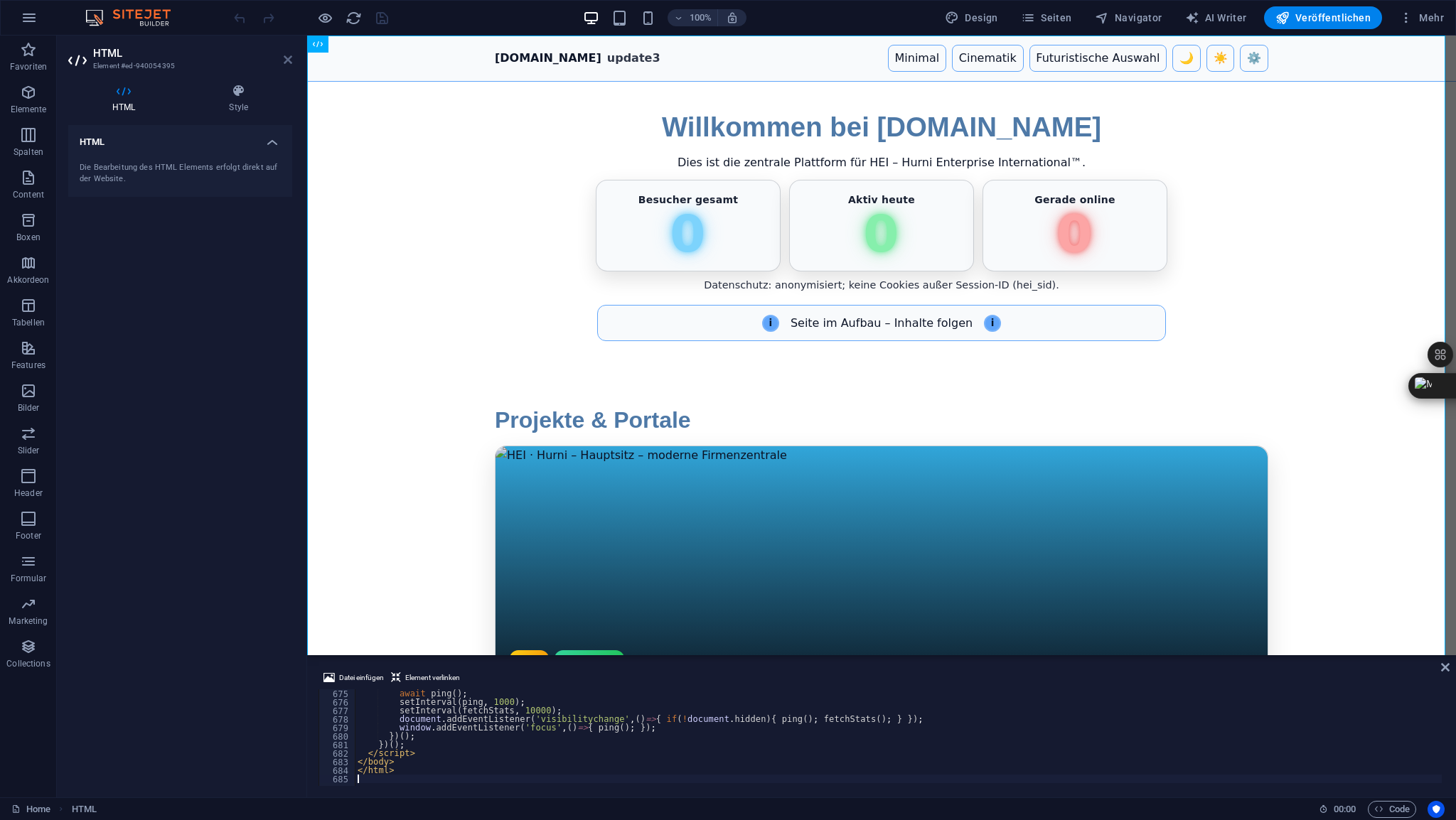
click at [292, 58] on icon at bounding box center [288, 59] width 9 height 12
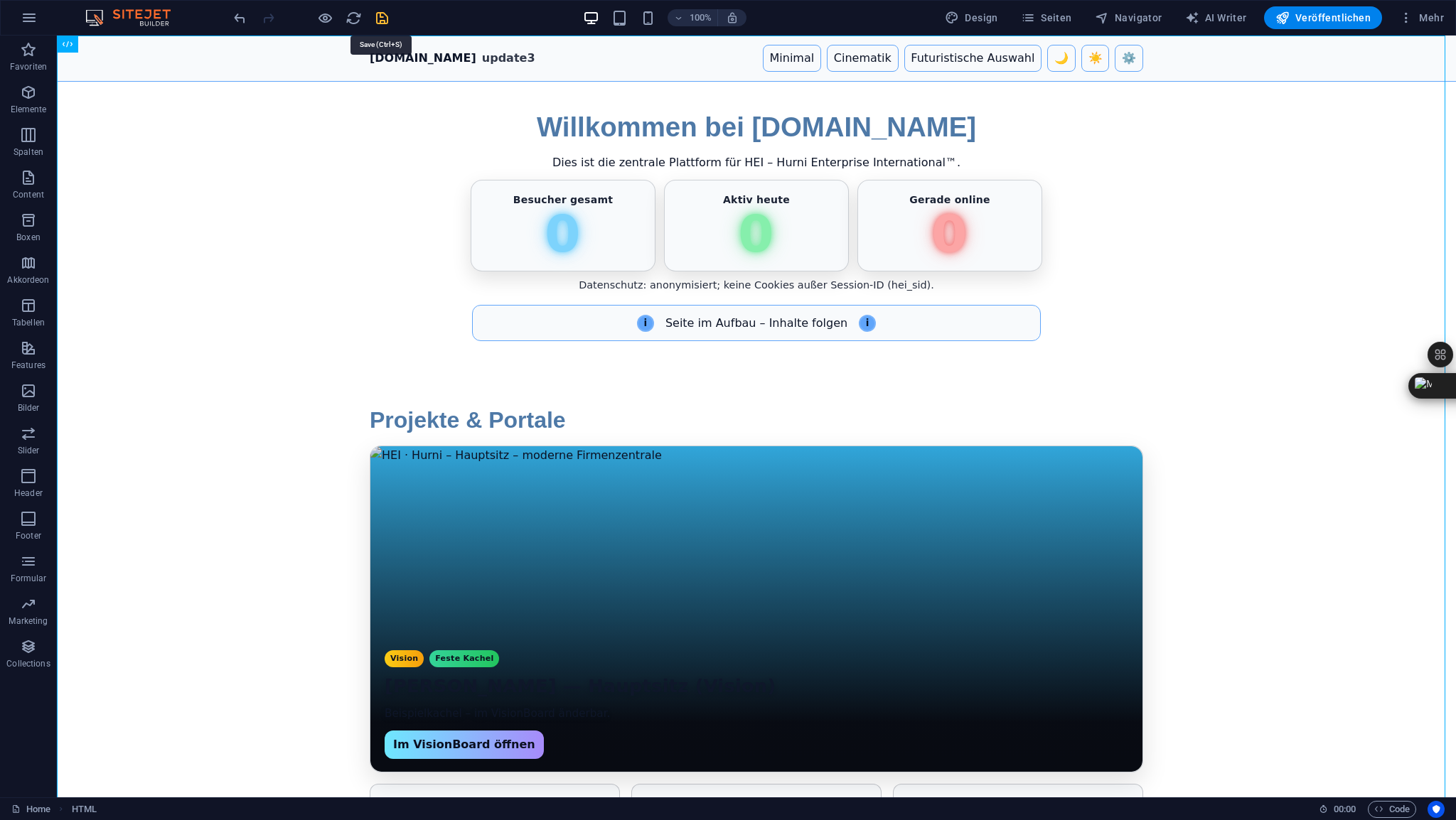
click at [386, 18] on icon "save" at bounding box center [382, 18] width 16 height 16
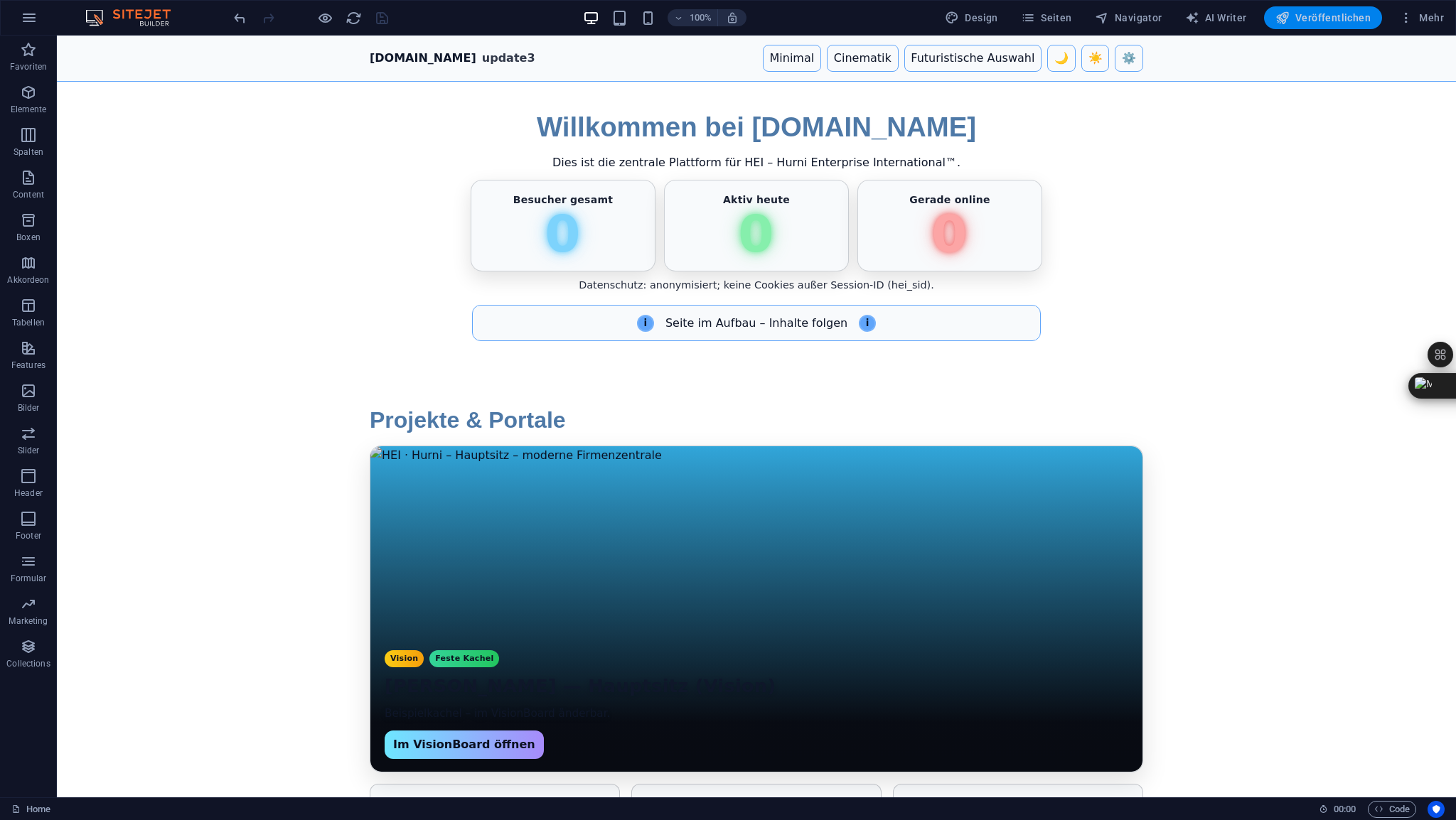
click at [1325, 15] on span "Veröffentlichen" at bounding box center [1323, 18] width 95 height 14
